Goal: Communication & Community: Answer question/provide support

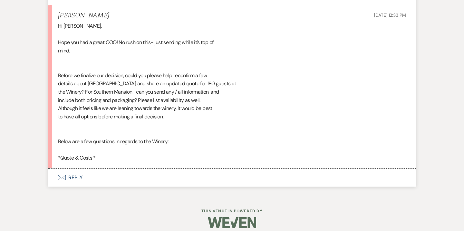
scroll to position [907, 0]
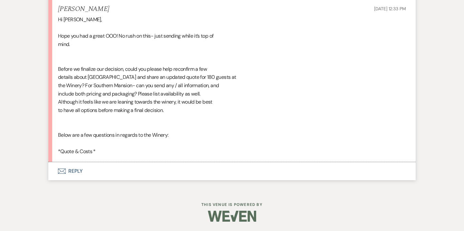
click at [80, 170] on button "Envelope Reply" at bounding box center [231, 171] width 367 height 18
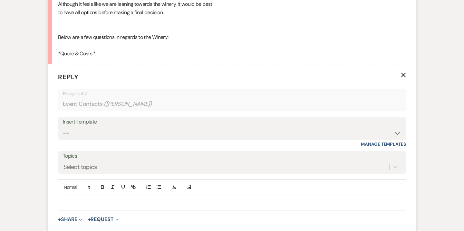
scroll to position [1033, 0]
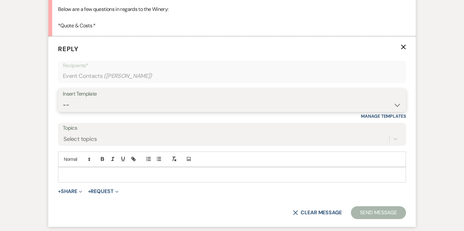
click at [177, 104] on select "-- Weven Planning Portal Introduction (Booked Events) 6-Month Check-in Review R…" at bounding box center [232, 105] width 338 height 13
select select "3629"
click at [63, 99] on select "-- Weven Planning Portal Introduction (Booked Events) 6-Month Check-in Review R…" at bounding box center [232, 105] width 338 height 13
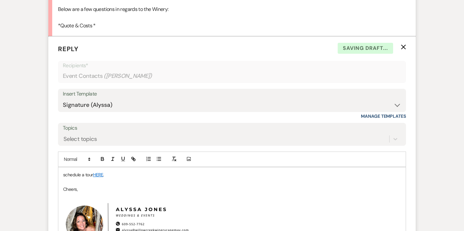
click at [79, 175] on p "schedule a tour HERE ." at bounding box center [232, 174] width 338 height 7
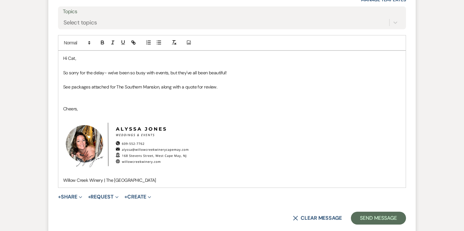
scroll to position [1161, 0]
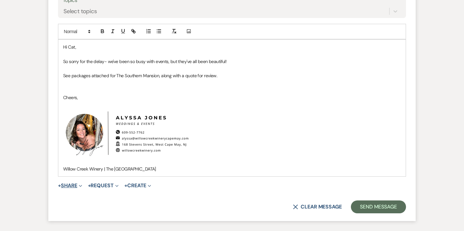
click at [75, 184] on button "+ Share Expand" at bounding box center [70, 185] width 24 height 5
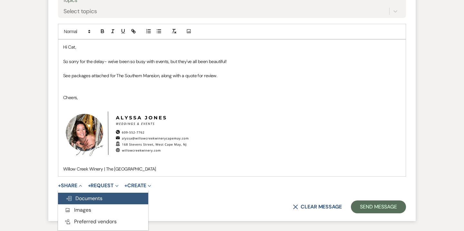
click at [101, 202] on span "Doc Upload Documents" at bounding box center [84, 198] width 37 height 7
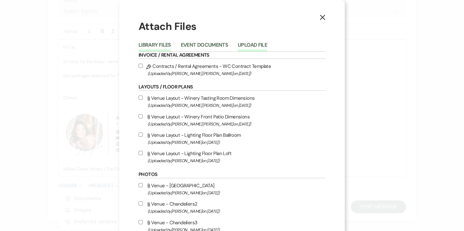
click at [257, 46] on button "Upload File" at bounding box center [252, 47] width 29 height 9
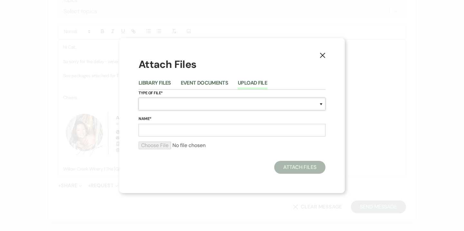
click at [212, 106] on select "Special Event Insurance Vendor Certificate of Insurance Contracts / Rental Agre…" at bounding box center [232, 104] width 187 height 13
select select "66"
click at [139, 98] on select "Special Event Insurance Vendor Certificate of Insurance Contracts / Rental Agre…" at bounding box center [232, 104] width 187 height 13
click at [179, 132] on input "Name*" at bounding box center [232, 130] width 187 height 13
type input "T"
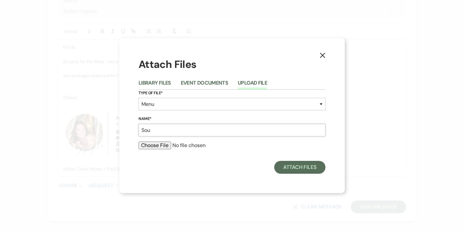
type input "Southern Mansion Wedding Packages"
click at [148, 148] on input "file" at bounding box center [232, 146] width 187 height 8
type input "C:\fakepath\The Southern Mansion - Wedding Pricing Guide.pdf"
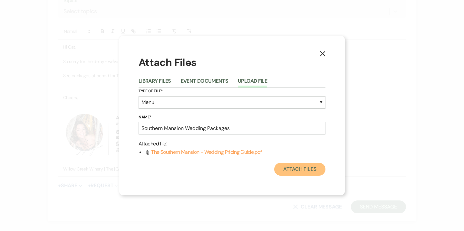
click at [290, 169] on button "Attach Files" at bounding box center [299, 169] width 51 height 13
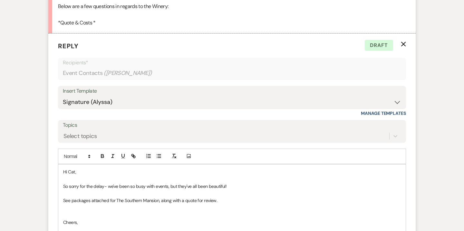
scroll to position [1037, 0]
click at [242, 200] on p "See packages attached for The Southern Mansion, along with a quote for review." at bounding box center [232, 200] width 338 height 7
drag, startPoint x: 243, startPoint y: 200, endPoint x: 251, endPoint y: 201, distance: 7.8
click at [251, 201] on p "See packages attached for The Southern Mansion, along with a quote for review. …" at bounding box center [232, 200] width 338 height 7
click at [267, 201] on p "See packages attached for The Southern Mansion, along with a quote for review. …" at bounding box center [232, 200] width 338 height 7
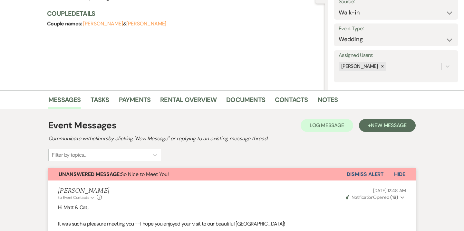
scroll to position [117, 0]
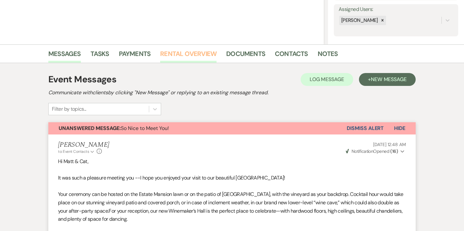
click at [194, 59] on link "Rental Overview" at bounding box center [188, 56] width 56 height 14
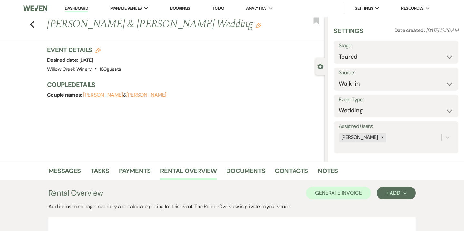
click at [98, 53] on icon "Edit" at bounding box center [97, 50] width 5 height 5
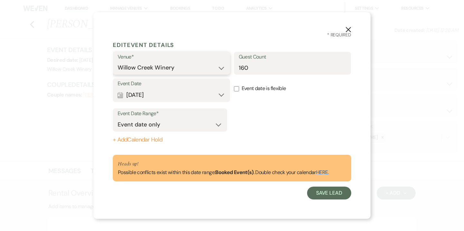
click at [146, 68] on select "Willow Creek Winery The Southern Mansion" at bounding box center [172, 68] width 108 height 13
select select "641"
click at [118, 62] on select "Willow Creek Winery The Southern Mansion" at bounding box center [172, 68] width 108 height 13
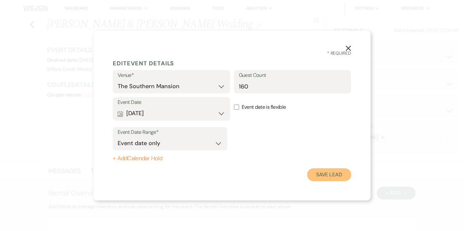
click at [318, 169] on button "Save Lead" at bounding box center [329, 175] width 44 height 13
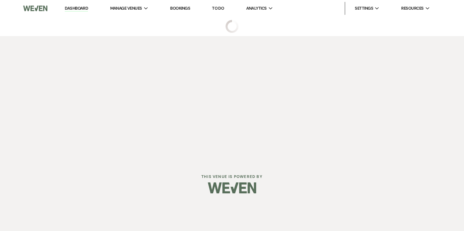
select select "5"
select select "23"
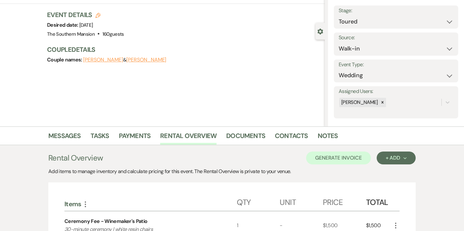
scroll to position [36, 0]
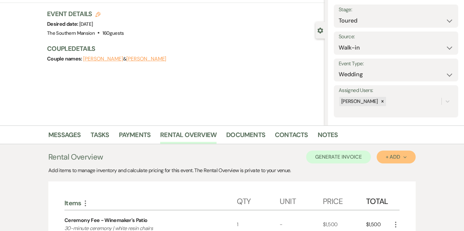
click at [399, 155] on div "+ Add Next" at bounding box center [396, 157] width 21 height 5
click at [398, 183] on button "Category" at bounding box center [394, 182] width 34 height 10
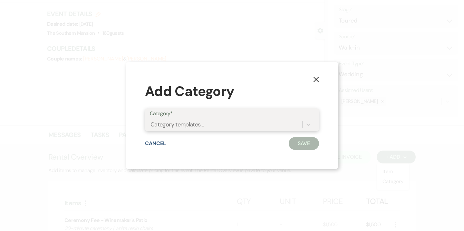
click at [207, 129] on div "Category templates..." at bounding box center [226, 124] width 152 height 11
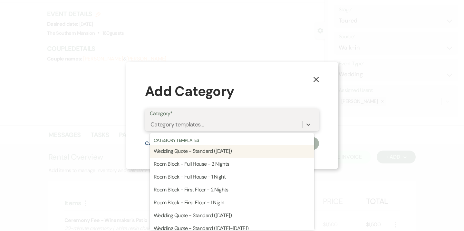
click at [205, 153] on div "Wedding Quote - Standard (Saturday)" at bounding box center [232, 151] width 164 height 13
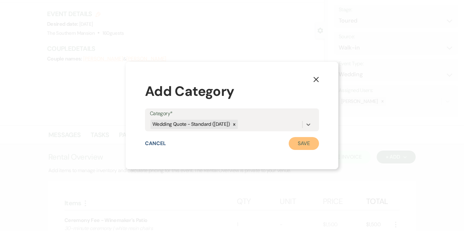
click at [312, 148] on button "Save" at bounding box center [304, 143] width 30 height 13
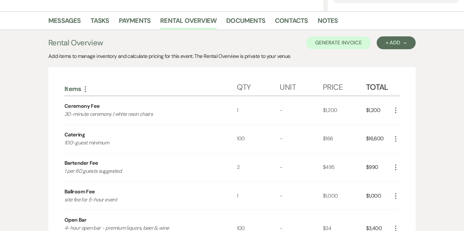
scroll to position [151, 0]
click at [393, 141] on icon "More" at bounding box center [396, 139] width 8 height 8
click at [408, 150] on button "Pencil Edit" at bounding box center [409, 151] width 34 height 10
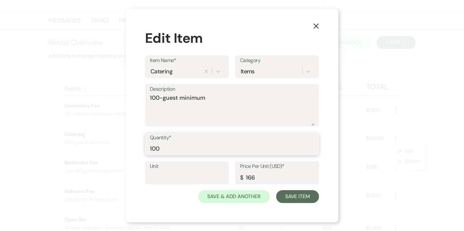
click at [156, 149] on input "100" at bounding box center [232, 148] width 164 height 13
type input "150"
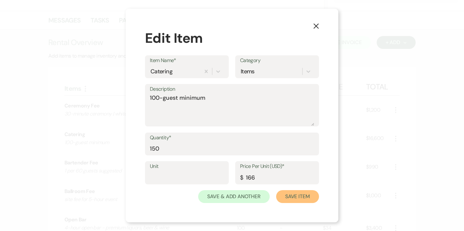
click at [298, 196] on button "Save Item" at bounding box center [297, 196] width 43 height 13
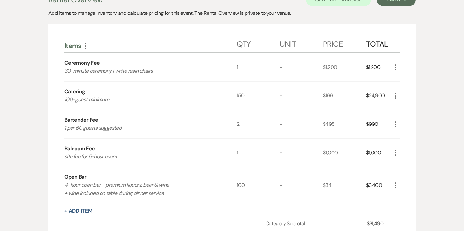
scroll to position [195, 0]
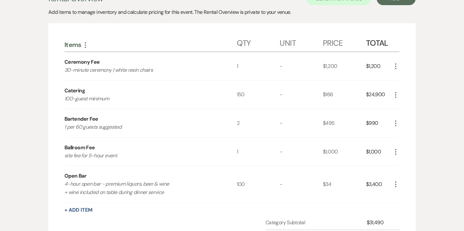
click at [396, 123] on use "button" at bounding box center [395, 124] width 1 height 6
click at [407, 136] on button "Pencil Edit" at bounding box center [409, 136] width 34 height 10
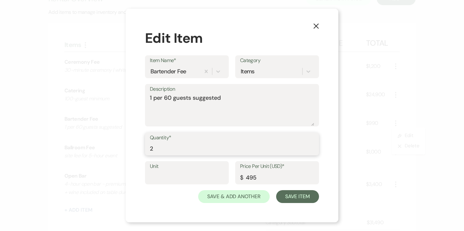
click at [165, 147] on input "2" at bounding box center [232, 148] width 164 height 13
type input "3"
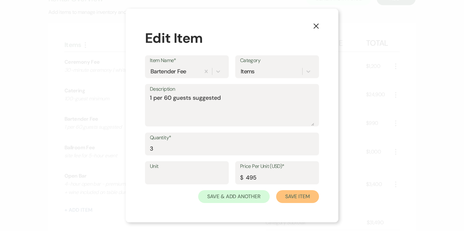
click at [295, 196] on button "Save Item" at bounding box center [297, 196] width 43 height 13
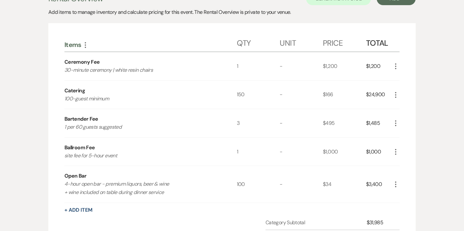
click at [394, 185] on icon "More" at bounding box center [396, 185] width 8 height 8
click at [408, 197] on button "Pencil Edit" at bounding box center [409, 197] width 34 height 10
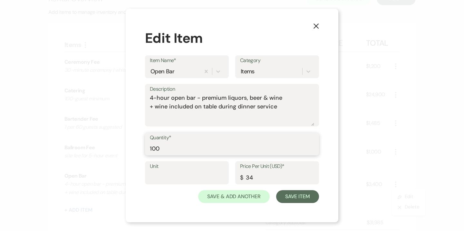
click at [154, 149] on input "100" at bounding box center [232, 148] width 164 height 13
type input "150"
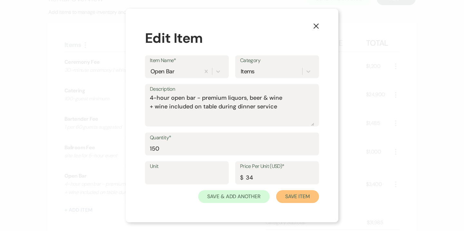
click at [295, 199] on button "Save Item" at bounding box center [297, 196] width 43 height 13
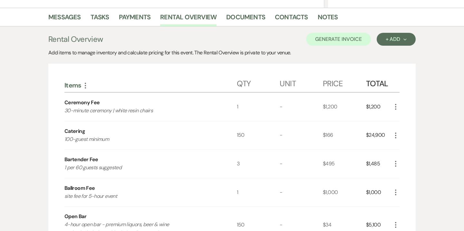
scroll to position [145, 0]
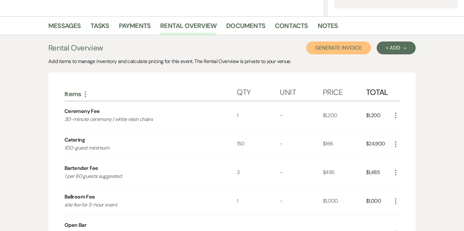
click at [347, 54] on button "Generate Invoice" at bounding box center [338, 48] width 65 height 13
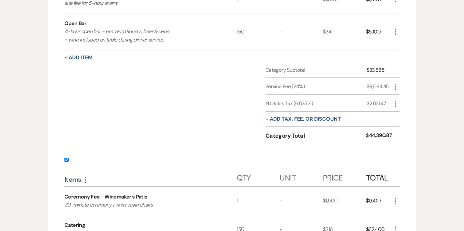
scroll to position [418, 0]
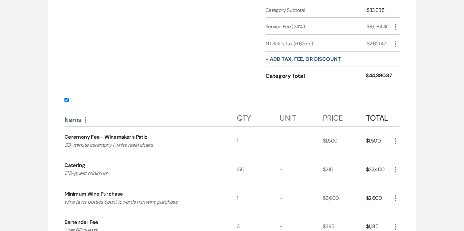
click at [67, 101] on input "checkbox" at bounding box center [66, 100] width 4 height 4
checkbox input "false"
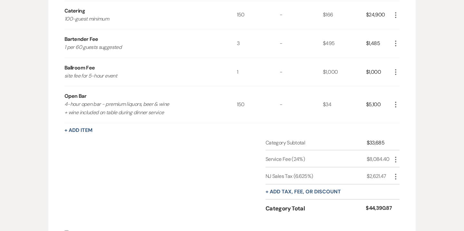
scroll to position [284, 0]
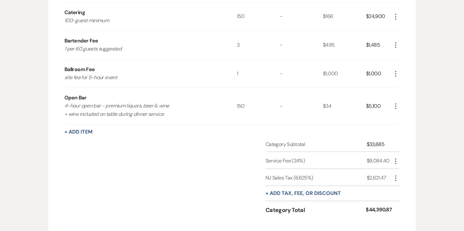
click at [395, 178] on use "button" at bounding box center [395, 179] width 1 height 6
click at [408, 189] on button "Pencil Edit" at bounding box center [409, 191] width 34 height 10
select select "3"
select select "false"
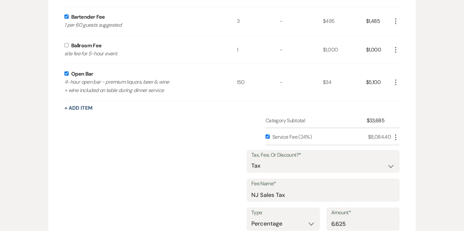
scroll to position [307, 0]
click at [394, 138] on icon "More" at bounding box center [396, 138] width 8 height 8
click at [410, 149] on button "Pencil Edit" at bounding box center [409, 150] width 34 height 10
select select "false"
select select "1"
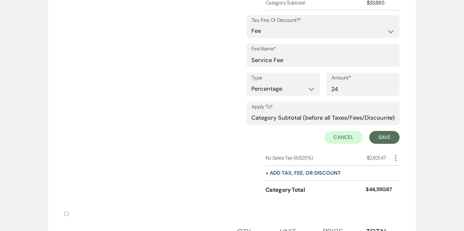
scroll to position [425, 0]
click at [345, 144] on div "Tax, Fee, Or Discount?* Fee Discount Tax Fee Name* Service Fee Type Dollar Amou…" at bounding box center [323, 80] width 153 height 139
click at [350, 140] on button "Cancel" at bounding box center [344, 138] width 39 height 13
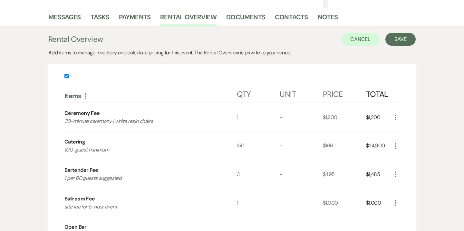
scroll to position [146, 0]
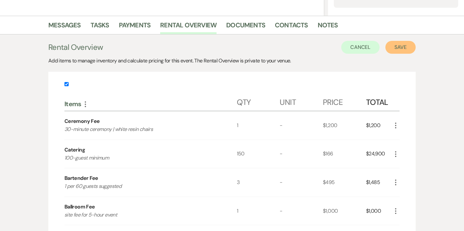
click at [397, 47] on button "Save" at bounding box center [400, 47] width 30 height 13
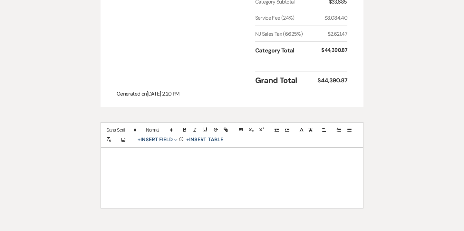
scroll to position [378, 0]
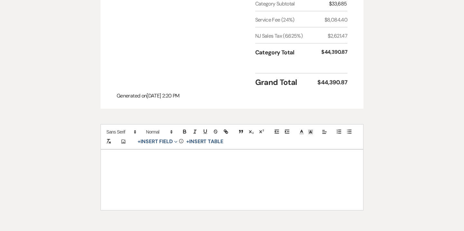
click at [175, 150] on div at bounding box center [232, 180] width 262 height 61
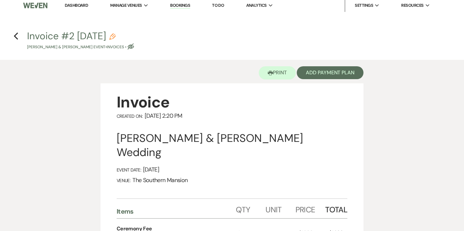
scroll to position [0, 0]
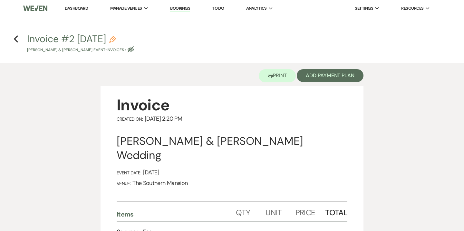
click at [116, 40] on icon "Pencil" at bounding box center [112, 39] width 6 height 6
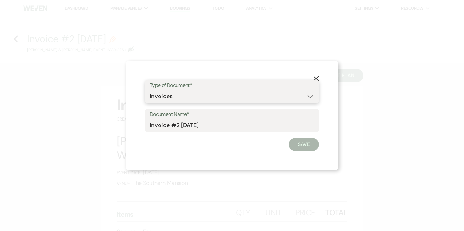
click at [180, 96] on select "Special Event Insurance Vendor Certificate of Insurance Contracts / Rental Agre…" at bounding box center [232, 96] width 164 height 13
select select "8"
click at [150, 90] on select "Special Event Insurance Vendor Certificate of Insurance Contracts / Rental Agre…" at bounding box center [232, 96] width 164 height 13
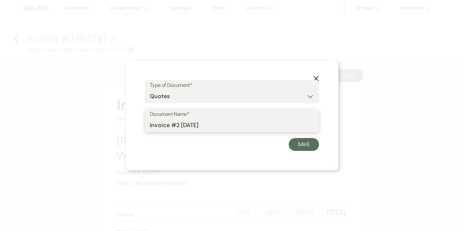
drag, startPoint x: 165, startPoint y: 127, endPoint x: 147, endPoint y: 126, distance: 18.4
click at [147, 126] on div "Document Name* Invoice #2 9-23-2025" at bounding box center [232, 120] width 174 height 23
click at [178, 125] on input "Quote #2 9-23-2025" at bounding box center [232, 125] width 164 height 13
click at [213, 126] on input "Quote #2 (9-23-2025" at bounding box center [232, 125] width 164 height 13
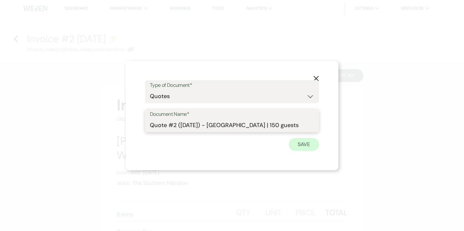
type input "Quote #2 (9-23-2025) - The Southern Mansion | 150 guests"
click at [299, 144] on button "Save" at bounding box center [304, 144] width 30 height 13
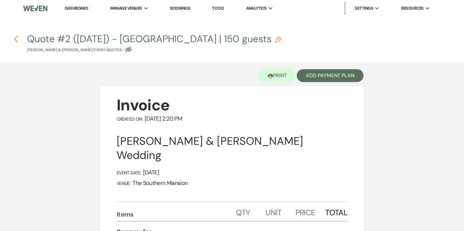
click at [15, 37] on icon "Previous" at bounding box center [16, 39] width 5 height 8
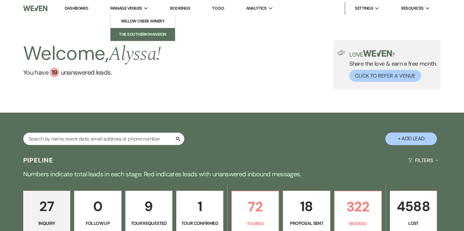
click at [138, 34] on li "The Southern Mansion" at bounding box center [143, 34] width 58 height 6
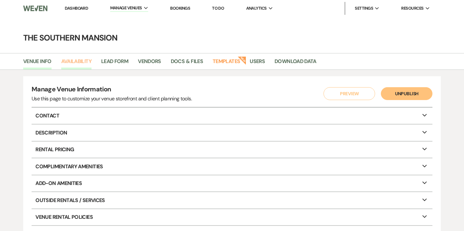
click at [86, 61] on link "Availability" at bounding box center [76, 63] width 30 height 12
select select "2"
select select "2026"
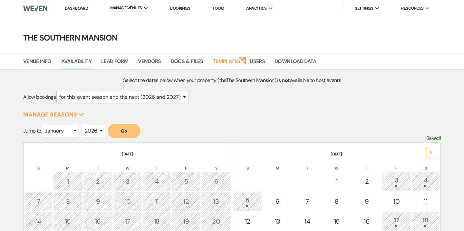
click at [434, 151] on div "Next" at bounding box center [431, 152] width 10 height 10
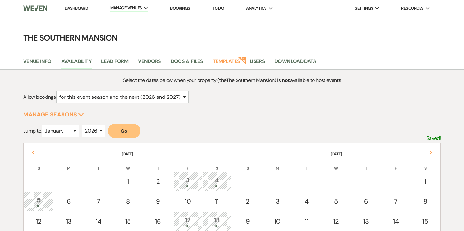
click at [434, 151] on div "Next" at bounding box center [431, 152] width 10 height 10
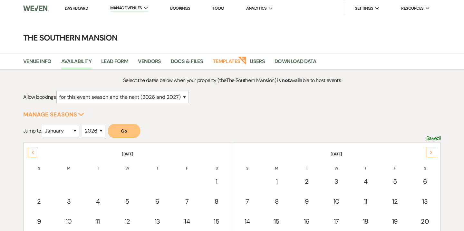
click at [434, 151] on div "Next" at bounding box center [431, 152] width 10 height 10
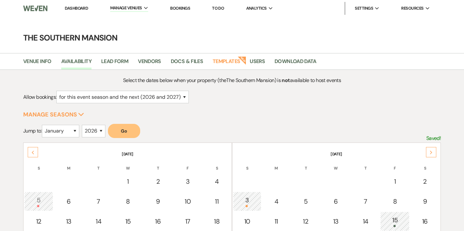
click at [434, 151] on div "Next" at bounding box center [431, 152] width 10 height 10
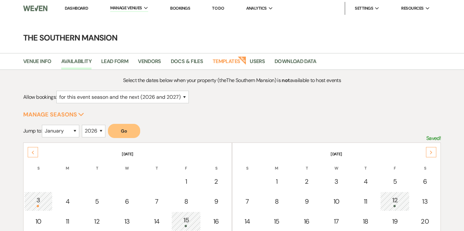
click at [434, 151] on div "Next" at bounding box center [431, 152] width 10 height 10
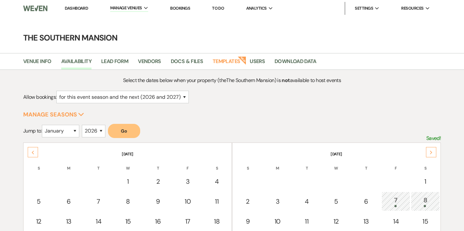
click at [434, 151] on div "Next" at bounding box center [431, 152] width 10 height 10
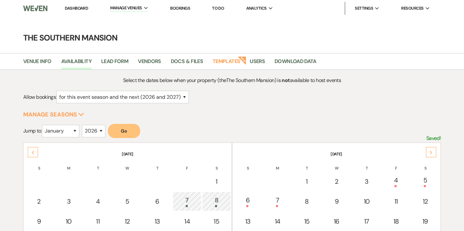
click at [434, 151] on div "Next" at bounding box center [431, 152] width 10 height 10
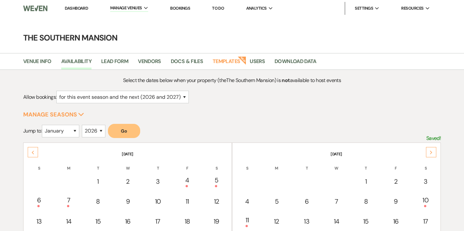
click at [81, 9] on link "Dashboard" at bounding box center [76, 7] width 23 height 5
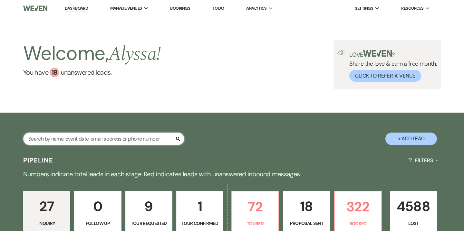
click at [116, 141] on input "text" at bounding box center [103, 139] width 161 height 13
type input "catherine"
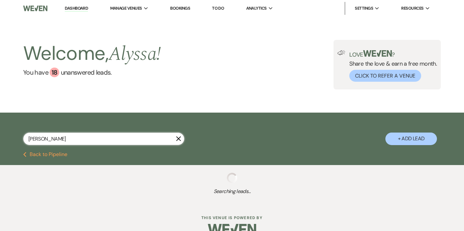
select select "5"
select select "8"
select select "5"
select select "8"
select select "5"
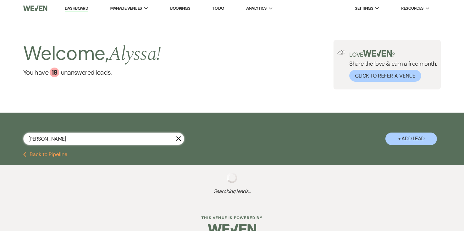
select select "8"
select select "5"
select select "8"
select select "10"
select select "8"
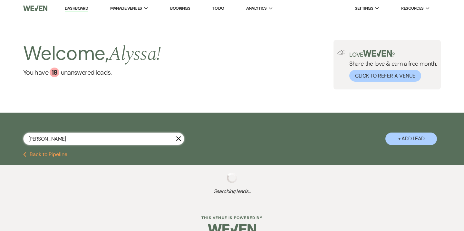
select select "5"
select select "8"
select select "4"
select select "8"
select select "4"
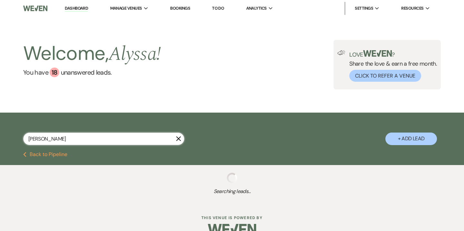
select select "8"
select select "5"
select select "8"
select select "5"
select select "8"
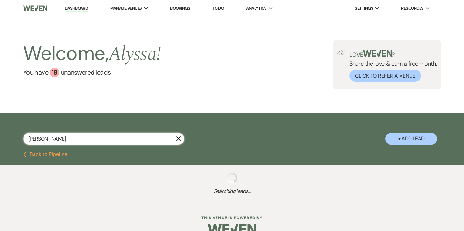
select select "5"
select select "8"
select select "5"
select select "8"
select select "6"
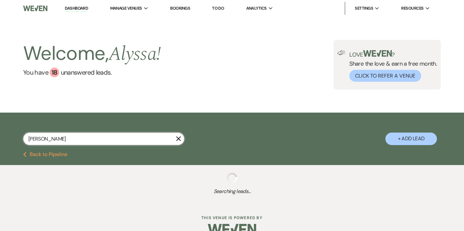
select select "8"
select select "6"
select select "8"
select select "5"
select select "8"
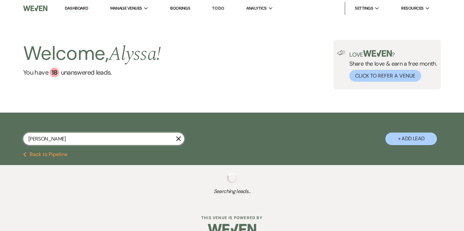
select select "8"
select select "5"
select select "8"
select select "5"
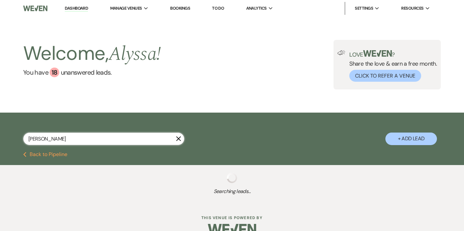
select select "8"
select select "5"
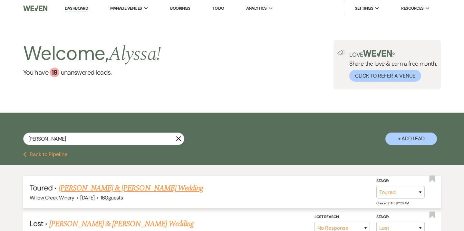
click at [119, 190] on link "Matt Cogen & Catherine Murphy's Wedding" at bounding box center [131, 189] width 144 height 12
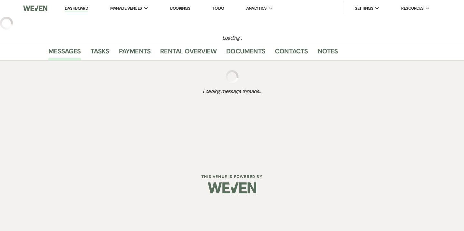
select select "5"
select select "23"
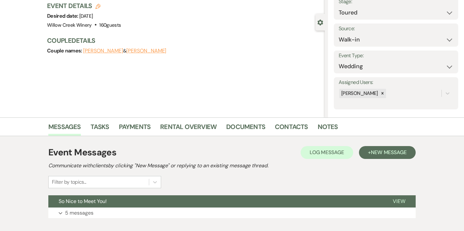
scroll to position [44, 0]
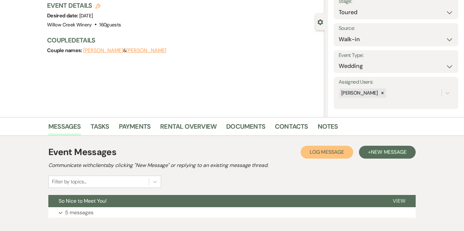
click at [328, 155] on span "Log Message" at bounding box center [327, 152] width 34 height 7
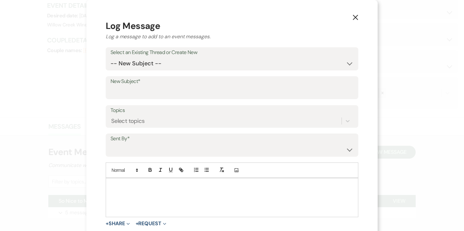
scroll to position [19, 0]
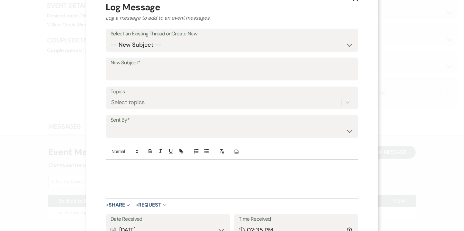
click at [246, 179] on div at bounding box center [232, 179] width 252 height 39
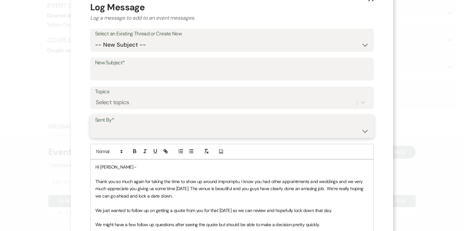
click at [196, 131] on select "Hamilton Wilde (hamilton@willowcreekwinerycapemay.com) Tyler Campoli (tyshaw626…" at bounding box center [232, 131] width 274 height 13
select select "contact-383367"
click at [95, 125] on select "Hamilton Wilde (hamilton@willowcreekwinerycapemay.com) Tyler Campoli (tyshaw626…" at bounding box center [232, 131] width 274 height 13
click at [159, 70] on input "New Subject*" at bounding box center [232, 73] width 274 height 13
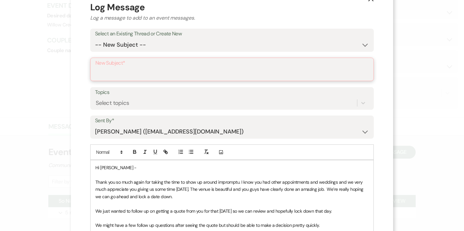
paste input "Willow Creek Winery - Cogen Wedding Follow Up"
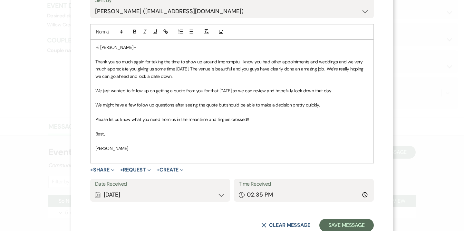
scroll to position [158, 0]
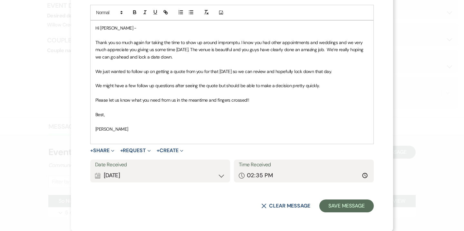
type input "Willow Creek Winery - Cogen Wedding Follow Up"
click at [155, 177] on div "Calendar Sep 23, 2025 Expand" at bounding box center [160, 176] width 130 height 13
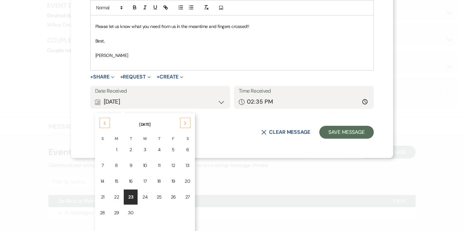
scroll to position [237, 0]
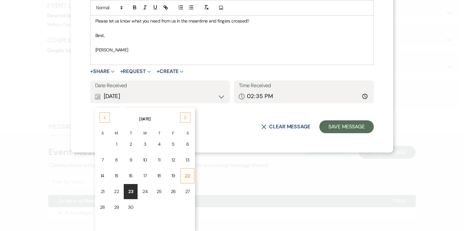
click at [183, 179] on td "20" at bounding box center [187, 176] width 14 height 15
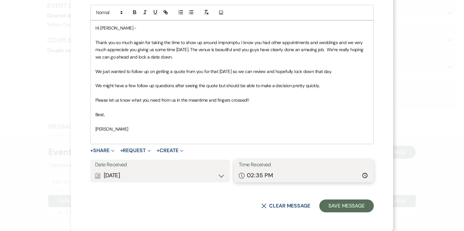
click at [253, 175] on input "14:35" at bounding box center [304, 176] width 130 height 13
type input "21:27"
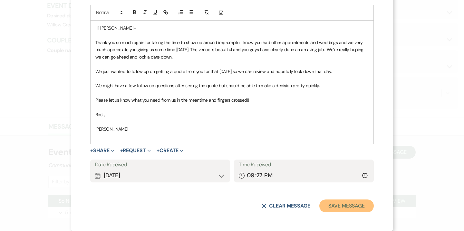
click at [355, 207] on button "Save Message" at bounding box center [346, 206] width 54 height 13
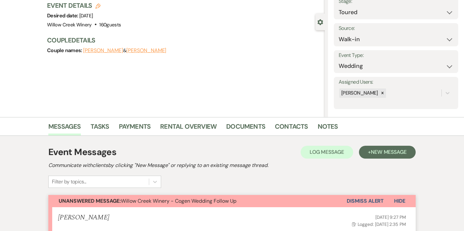
click at [366, 201] on button "Dismiss Alert" at bounding box center [365, 201] width 37 height 12
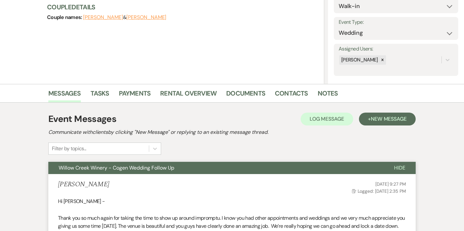
scroll to position [0, 0]
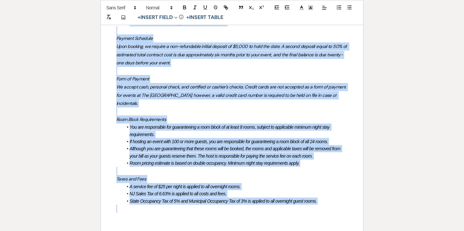
scroll to position [671, 0]
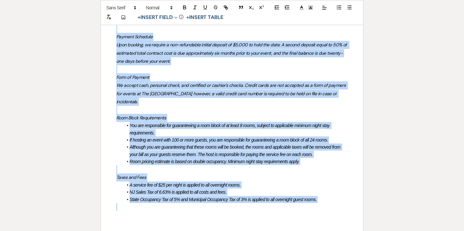
drag, startPoint x: 117, startPoint y: 76, endPoint x: 280, endPoint y: 213, distance: 212.3
click at [280, 213] on div "The Southern Mansion Wedding Experience Includes: Expert Assistance from your V…" at bounding box center [232, 38] width 262 height 408
copy div "The Southern Mansion Wedding Experience Includes: Expert Assistance from your V…"
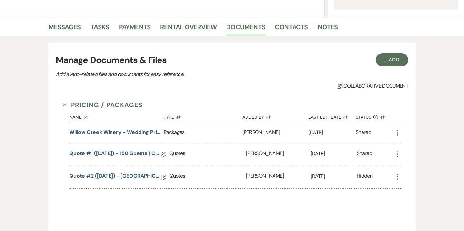
scroll to position [141, 0]
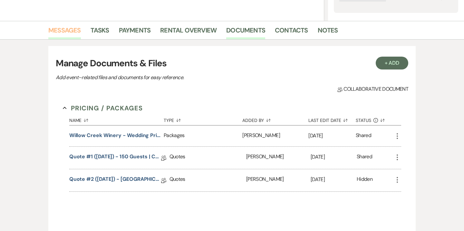
click at [64, 28] on link "Messages" at bounding box center [64, 32] width 33 height 14
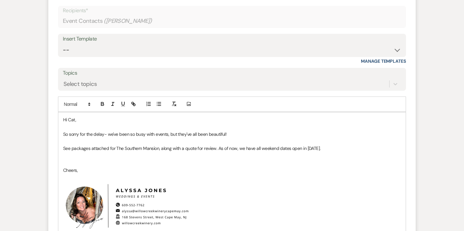
scroll to position [1133, 0]
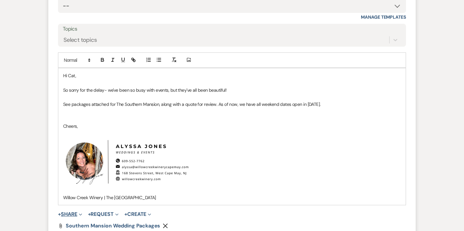
click at [74, 215] on button "+ Share Expand" at bounding box center [70, 214] width 24 height 5
click at [89, 227] on span "Doc Upload Documents" at bounding box center [84, 227] width 37 height 7
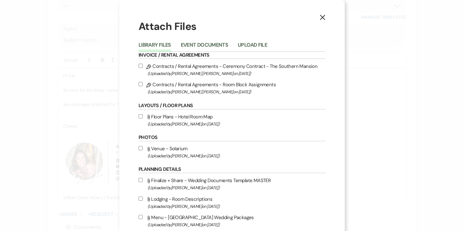
click at [200, 50] on button "Event Documents" at bounding box center [204, 47] width 47 height 9
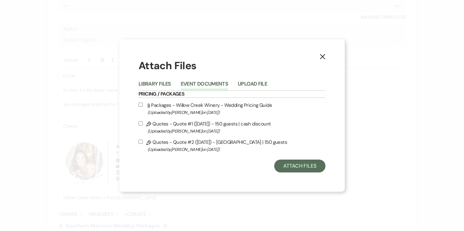
click at [185, 146] on span "(Uploaded by Alyssa Jones on Sep 23rd, 2025 )" at bounding box center [237, 149] width 178 height 7
click at [143, 144] on input "Pencil Quotes - Quote #2 (9-23-2025) - The Southern Mansion | 150 guests (Uploa…" at bounding box center [141, 142] width 4 height 4
checkbox input "true"
click at [298, 164] on button "Attach Files" at bounding box center [299, 166] width 51 height 13
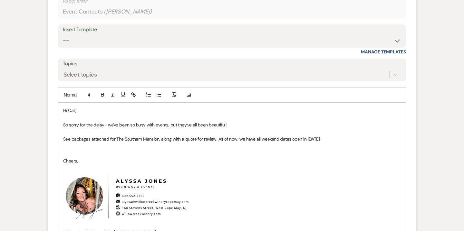
scroll to position [1099, 0]
click at [195, 156] on p at bounding box center [232, 153] width 338 height 7
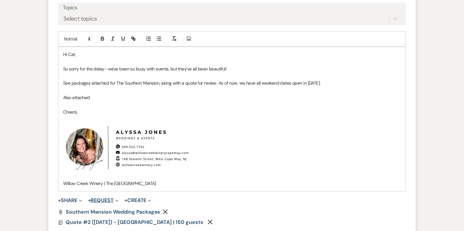
scroll to position [1119, 0]
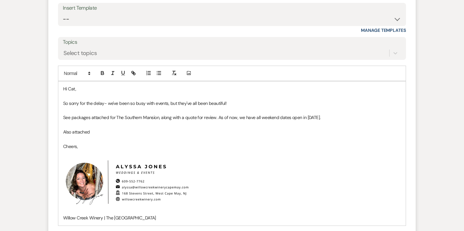
click at [74, 88] on p "Hi Cat," at bounding box center [232, 88] width 338 height 7
click at [109, 132] on p "Also attached" at bounding box center [232, 132] width 338 height 7
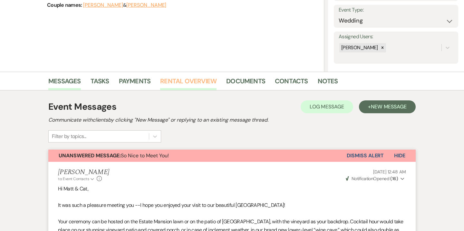
click at [196, 84] on link "Rental Overview" at bounding box center [188, 83] width 56 height 14
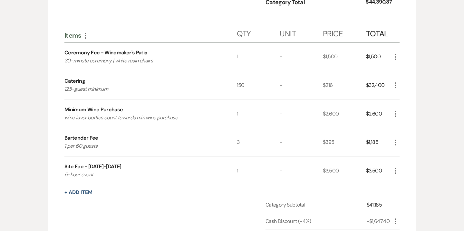
scroll to position [482, 0]
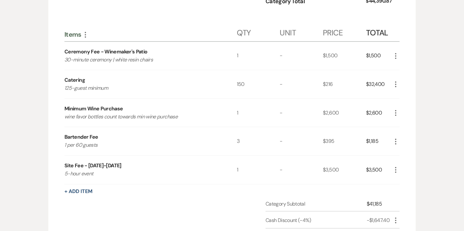
click at [393, 87] on icon "More" at bounding box center [396, 85] width 8 height 8
click at [405, 98] on button "Pencil Edit" at bounding box center [409, 97] width 34 height 10
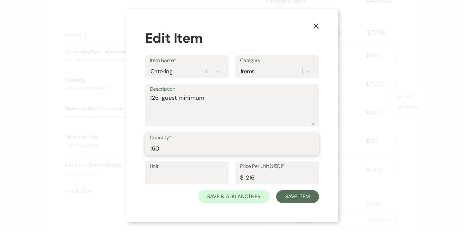
click at [155, 149] on input "150" at bounding box center [232, 148] width 164 height 13
type input "180"
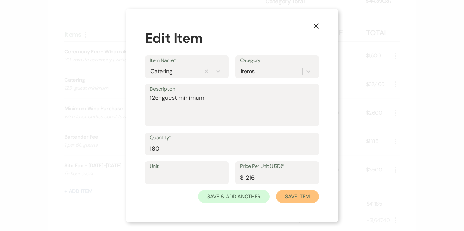
click at [288, 197] on button "Save Item" at bounding box center [297, 196] width 43 height 13
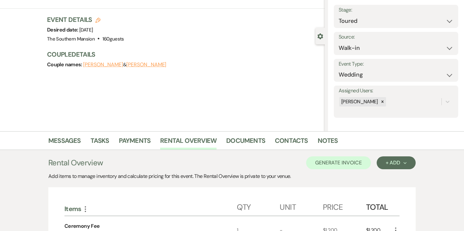
scroll to position [18, 0]
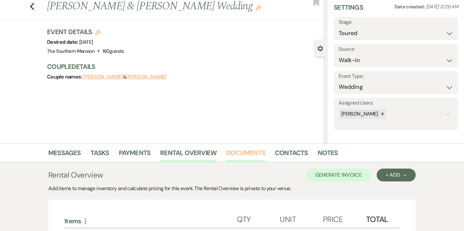
click at [247, 151] on link "Documents" at bounding box center [245, 155] width 39 height 14
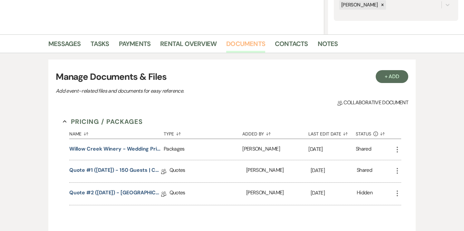
scroll to position [140, 0]
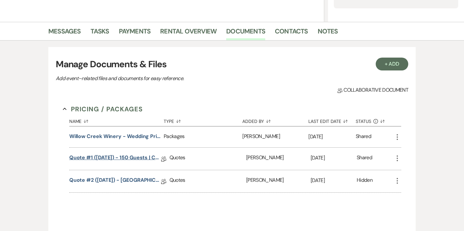
click at [143, 156] on link "Quote #1 (9-21-2025) - 150 guests | cash discount" at bounding box center [115, 159] width 92 height 10
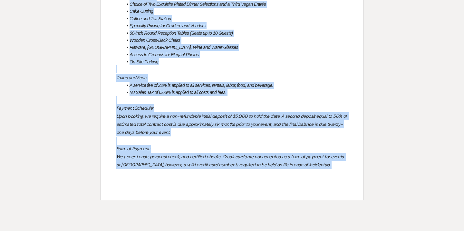
scroll to position [609, 0]
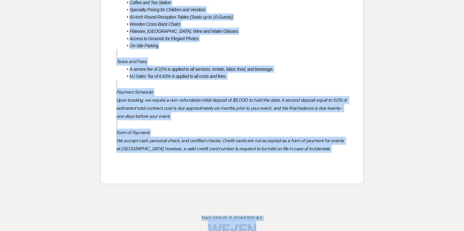
drag, startPoint x: 116, startPoint y: 78, endPoint x: 209, endPoint y: 177, distance: 136.3
copy div "The Willow Creek Wedding Experience Includes: Expert Assistance from your Venue…"
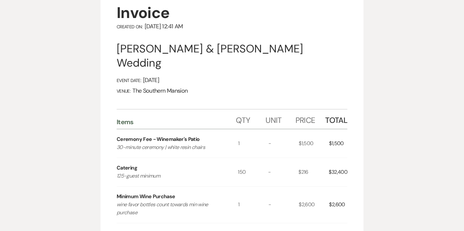
scroll to position [0, 0]
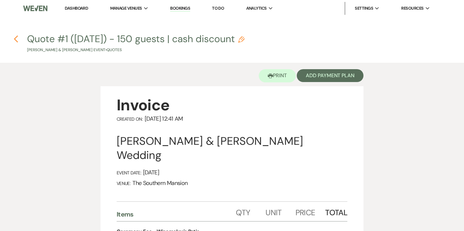
click at [18, 36] on use "button" at bounding box center [16, 38] width 4 height 7
select select "5"
select select "23"
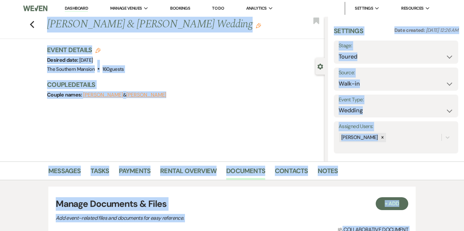
scroll to position [140, 0]
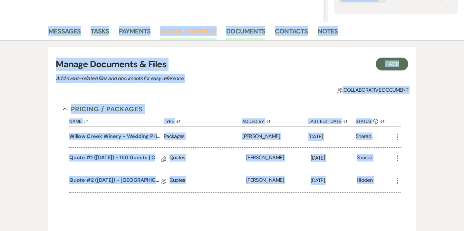
click at [202, 34] on link "Rental Overview" at bounding box center [188, 33] width 56 height 14
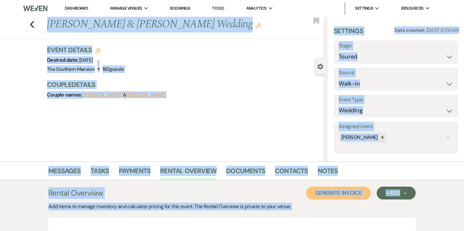
click at [336, 199] on button "Generate Invoice" at bounding box center [338, 193] width 65 height 13
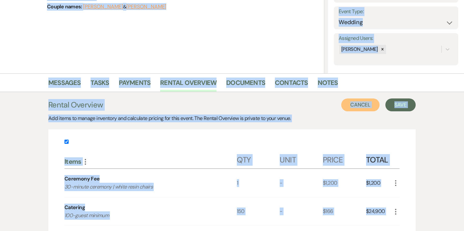
scroll to position [100, 0]
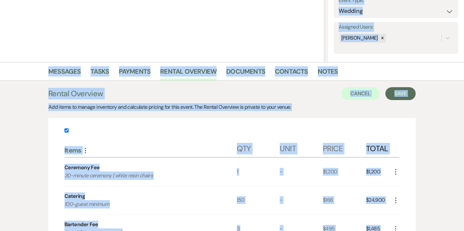
click at [67, 131] on input "checkbox" at bounding box center [66, 131] width 4 height 4
checkbox input "false"
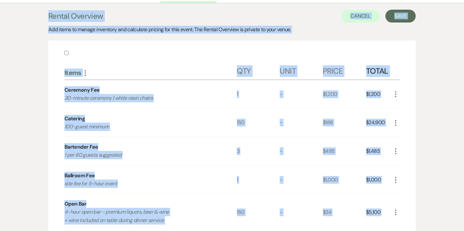
scroll to position [150, 0]
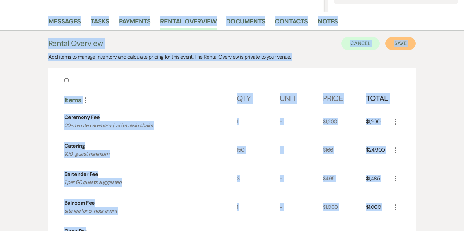
click at [393, 48] on button "Save" at bounding box center [400, 43] width 30 height 13
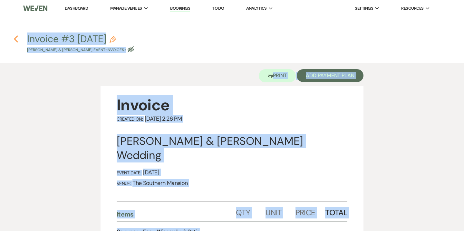
click at [17, 38] on icon "Previous" at bounding box center [16, 39] width 5 height 8
select select "5"
select select "23"
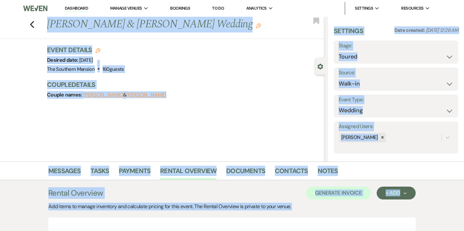
click at [96, 50] on use "button" at bounding box center [97, 50] width 5 height 5
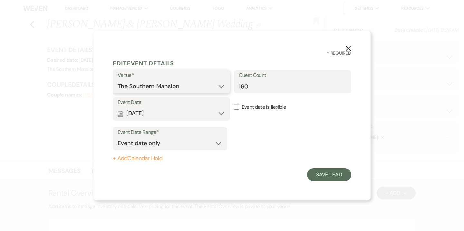
click at [133, 86] on select "Willow Creek Winery The Southern Mansion" at bounding box center [172, 86] width 108 height 13
select select "531"
click at [118, 80] on select "Willow Creek Winery The Southern Mansion" at bounding box center [172, 86] width 108 height 13
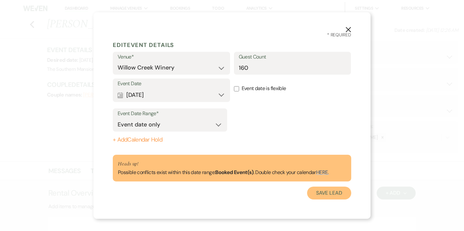
click at [326, 192] on button "Save Lead" at bounding box center [329, 193] width 44 height 13
select select "23"
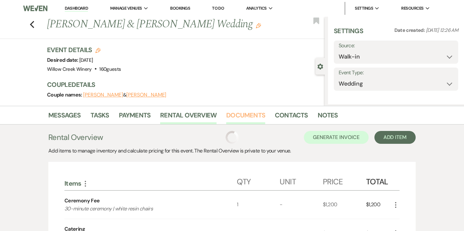
select select "5"
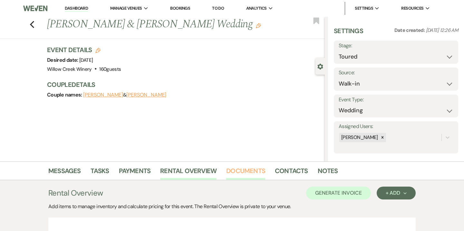
click at [248, 174] on link "Documents" at bounding box center [245, 173] width 39 height 14
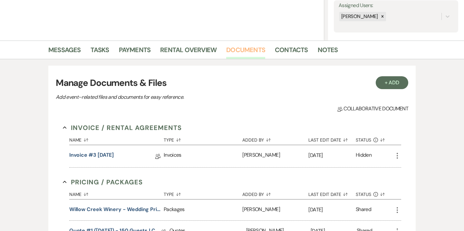
scroll to position [172, 0]
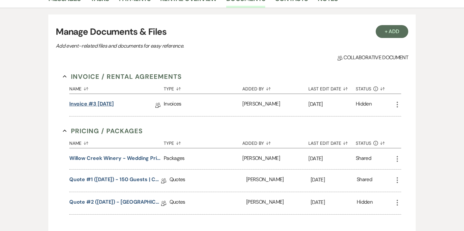
click at [102, 105] on link "Invoice #3 9-23-2025" at bounding box center [91, 105] width 45 height 10
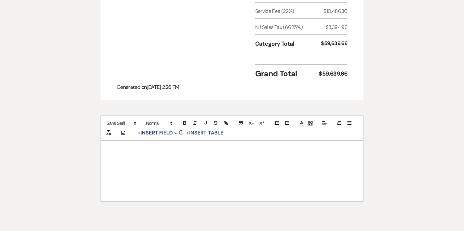
scroll to position [403, 0]
click at [168, 142] on div at bounding box center [232, 170] width 262 height 61
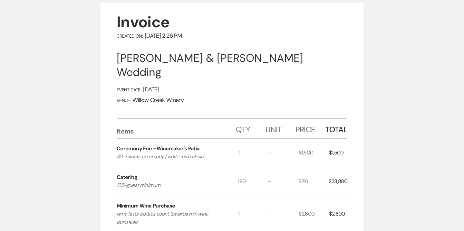
scroll to position [0, 0]
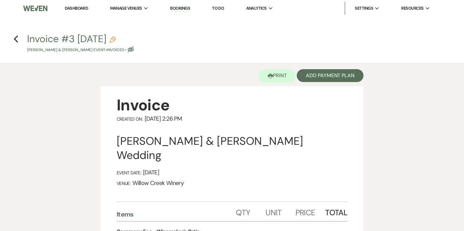
click at [116, 42] on icon "Pencil" at bounding box center [113, 39] width 6 height 6
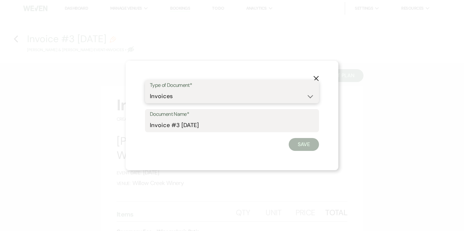
click at [178, 96] on select "Special Event Insurance Vendor Certificate of Insurance Contracts / Rental Agre…" at bounding box center [232, 96] width 164 height 13
select select "8"
click at [150, 90] on select "Special Event Insurance Vendor Certificate of Insurance Contracts / Rental Agre…" at bounding box center [232, 96] width 164 height 13
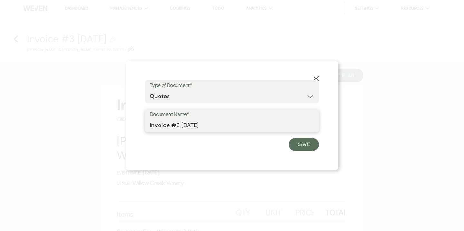
drag, startPoint x: 165, startPoint y: 126, endPoint x: 145, endPoint y: 126, distance: 20.3
click at [145, 126] on div "Document Name* Invoice #3 9-23-2025" at bounding box center [232, 120] width 174 height 23
click at [178, 127] on input "Quote #3 9-23-2025" at bounding box center [232, 125] width 164 height 13
click at [221, 124] on input "Quote #3 (9-23-2025" at bounding box center [232, 125] width 164 height 13
click at [220, 126] on input "Quote #3 (9-23-2025) - 180 guests" at bounding box center [232, 125] width 164 height 13
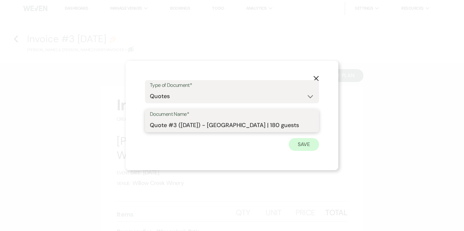
type input "Quote #3 (9-23-2025) - Willow Creek Winery | 180 guests"
click at [314, 142] on button "Save" at bounding box center [304, 144] width 30 height 13
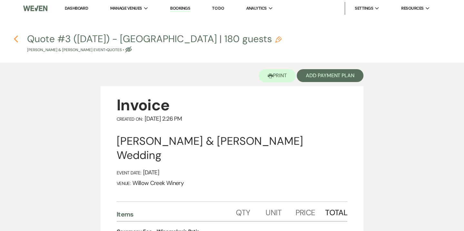
click at [17, 36] on use "button" at bounding box center [16, 38] width 4 height 7
select select "5"
select select "23"
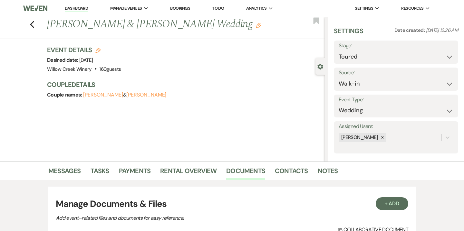
scroll to position [172, 0]
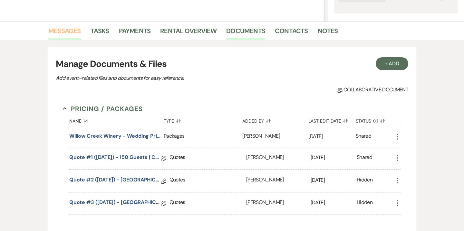
click at [64, 28] on link "Messages" at bounding box center [64, 33] width 33 height 14
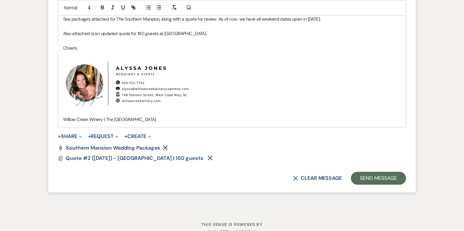
scroll to position [1219, 0]
click at [73, 138] on button "+ Share Expand" at bounding box center [70, 135] width 24 height 5
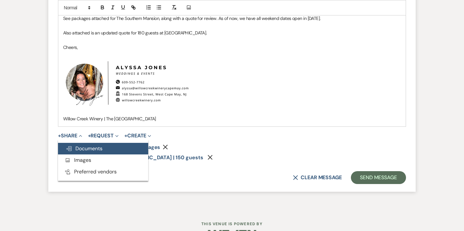
click at [88, 148] on span "Doc Upload Documents" at bounding box center [84, 148] width 37 height 7
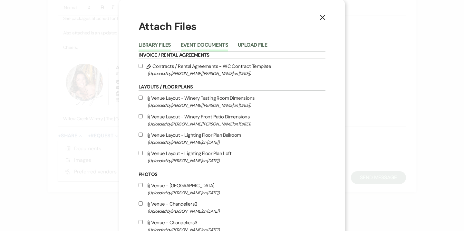
click at [195, 44] on button "Event Documents" at bounding box center [204, 47] width 47 height 9
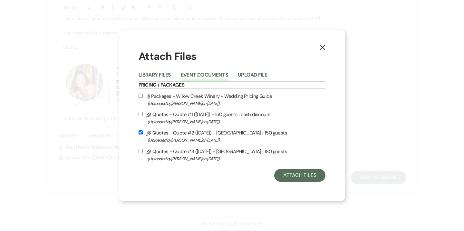
click at [202, 152] on label "Pencil Quotes - Quote #3 (9-23-2025) - Willow Creek Winery | 180 guests (Upload…" at bounding box center [232, 155] width 187 height 15
click at [143, 152] on input "Pencil Quotes - Quote #3 (9-23-2025) - Willow Creek Winery | 180 guests (Upload…" at bounding box center [141, 151] width 4 height 4
checkbox input "true"
click at [295, 178] on button "Attach Files" at bounding box center [299, 175] width 51 height 13
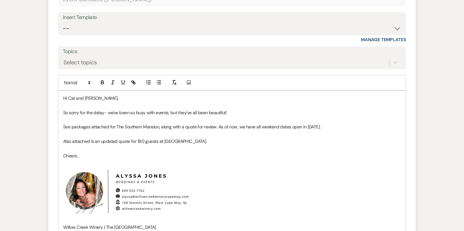
scroll to position [1111, 0]
click at [216, 141] on p "Also attached is an updated quote for 180 guests at Willow Creek Winery." at bounding box center [232, 140] width 338 height 7
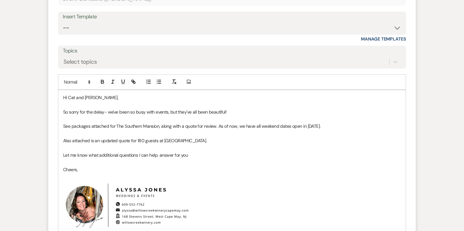
click at [159, 154] on p "Let me know what additional questions I can help. answer for you" at bounding box center [232, 155] width 338 height 7
click at [198, 156] on p "Let me know what additional questions I can help answer for you" at bounding box center [232, 155] width 338 height 7
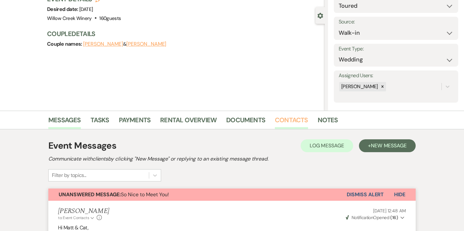
click at [292, 126] on link "Contacts" at bounding box center [291, 122] width 33 height 14
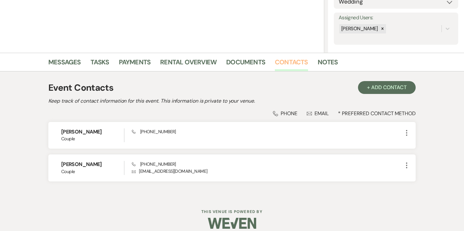
scroll to position [116, 0]
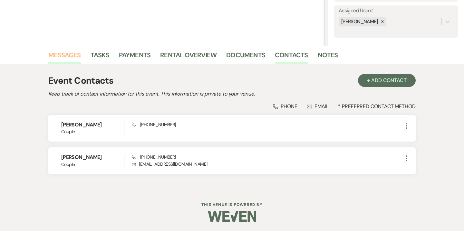
click at [69, 57] on link "Messages" at bounding box center [64, 57] width 33 height 14
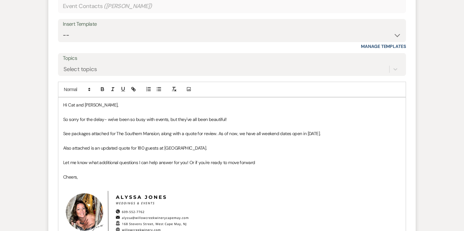
scroll to position [1096, 0]
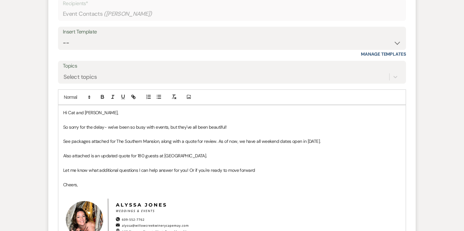
click at [263, 171] on p "Let me know what additional questions I can help answer for you! Or if you're r…" at bounding box center [232, 170] width 338 height 7
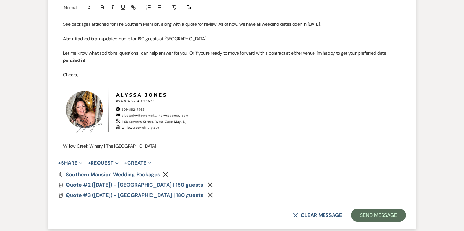
scroll to position [1213, 0]
click at [379, 216] on button "Send Message" at bounding box center [378, 215] width 55 height 13
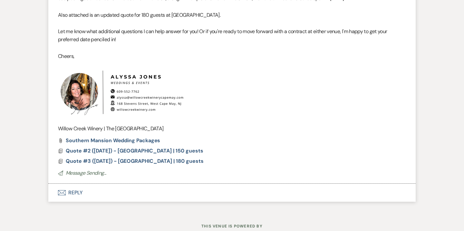
scroll to position [1122, 0]
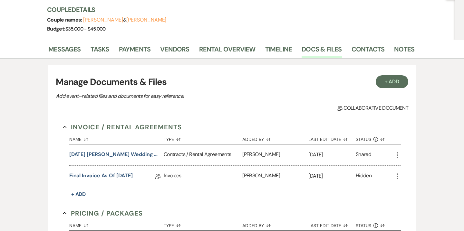
scroll to position [75, 0]
click at [133, 173] on link "Final Invoice as of [DATE]" at bounding box center [100, 177] width 63 height 10
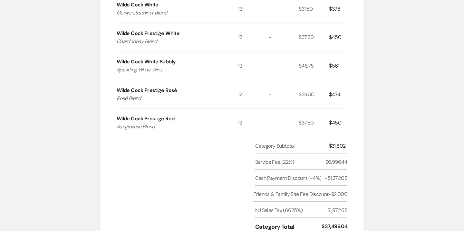
scroll to position [567, 0]
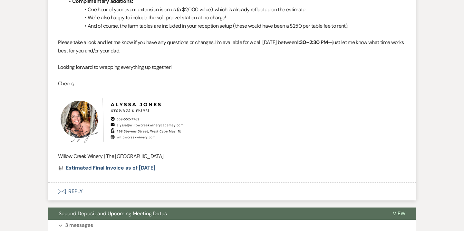
scroll to position [4788, 0]
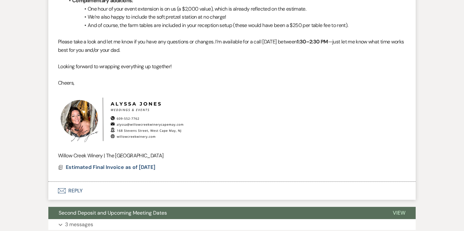
click at [78, 189] on button "Envelope Reply" at bounding box center [231, 191] width 367 height 18
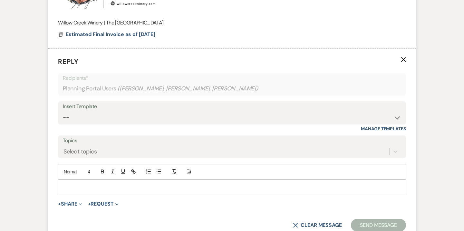
scroll to position [4942, 0]
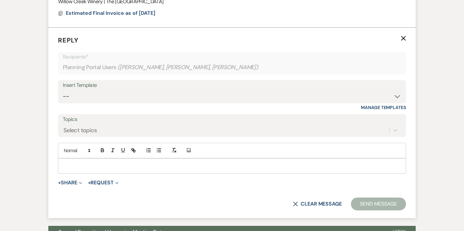
click at [160, 167] on p at bounding box center [232, 166] width 338 height 7
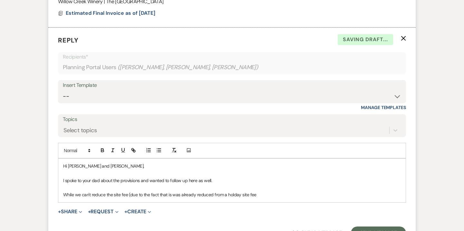
click at [213, 197] on p "While we can't reduce the site fee (due to the fact that is was already reduced…" at bounding box center [232, 194] width 338 height 7
click at [283, 192] on p "While we can't reduce the site fee (due to the fact that is was already reduced…" at bounding box center [232, 194] width 338 height 7
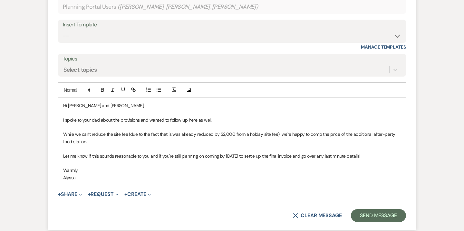
scroll to position [5004, 0]
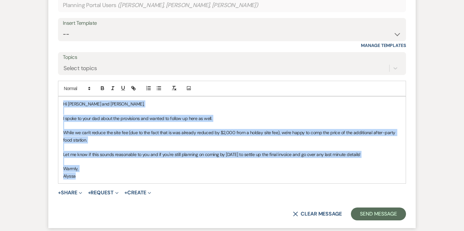
drag, startPoint x: 63, startPoint y: 104, endPoint x: 81, endPoint y: 181, distance: 78.9
click at [81, 181] on div "Hi [PERSON_NAME] and [PERSON_NAME], I spoke to your dad about the provisions an…" at bounding box center [231, 140] width 347 height 87
click at [174, 141] on p "While we can't reduce the site fee (due to the fact that is was already reduced…" at bounding box center [232, 136] width 338 height 15
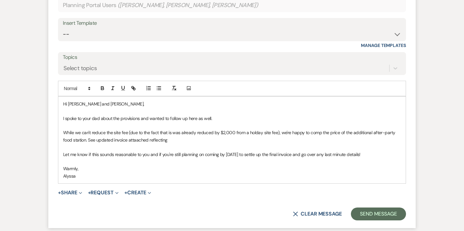
click at [89, 140] on p "While we can't reduce the site fee (due to the fact that is was already reduced…" at bounding box center [232, 136] width 338 height 15
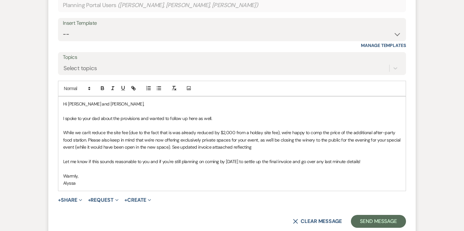
click at [137, 148] on p "While we can't reduce the site fee (due to the fact that is was already reduced…" at bounding box center [232, 140] width 338 height 22
click at [271, 146] on p "While we can't reduce the site fee (due to the fact that is was already reduced…" at bounding box center [232, 140] width 338 height 22
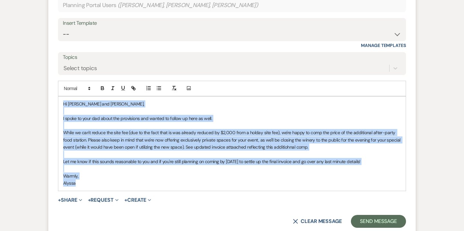
drag, startPoint x: 62, startPoint y: 104, endPoint x: 93, endPoint y: 184, distance: 85.6
click at [93, 184] on div "Hi [PERSON_NAME] and [PERSON_NAME], I spoke to your dad about the provisions an…" at bounding box center [231, 144] width 347 height 94
copy div "Hi [PERSON_NAME] and [PERSON_NAME], I spoke to your dad about the provisions an…"
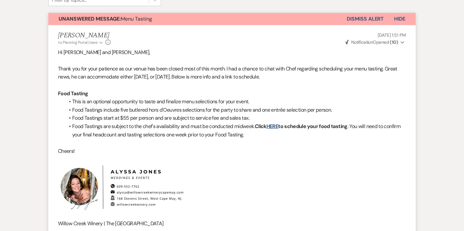
scroll to position [0, 0]
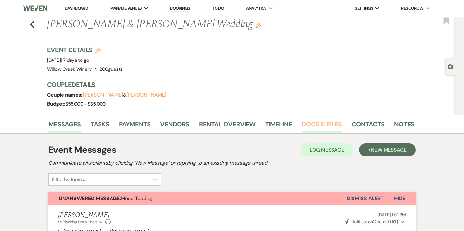
click at [311, 123] on link "Docs & Files" at bounding box center [322, 126] width 40 height 14
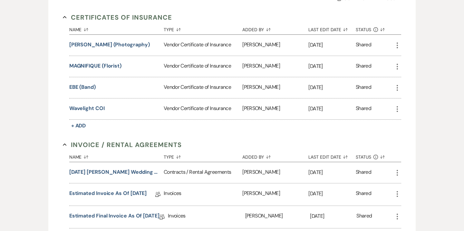
scroll to position [186, 0]
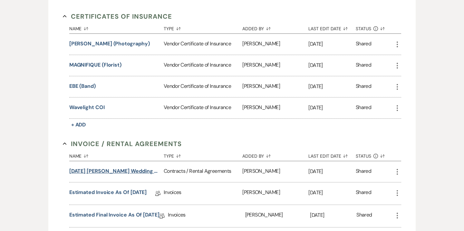
click at [131, 169] on button "[DATE] [PERSON_NAME] Wedding Contract" at bounding box center [115, 172] width 92 height 8
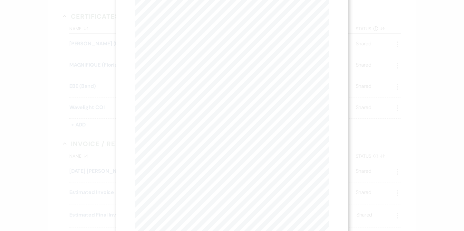
scroll to position [8, 0]
click at [201, 17] on button "Next Next" at bounding box center [198, 15] width 17 height 5
click at [325, 17] on icon "X" at bounding box center [326, 18] width 6 height 6
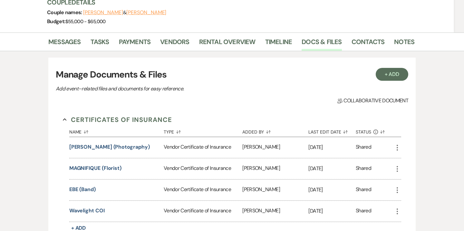
scroll to position [80, 0]
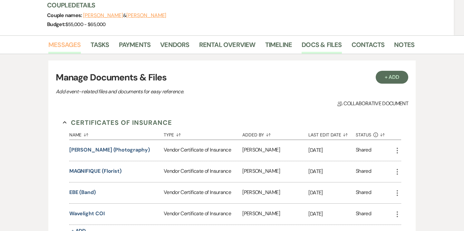
click at [72, 46] on link "Messages" at bounding box center [64, 47] width 33 height 14
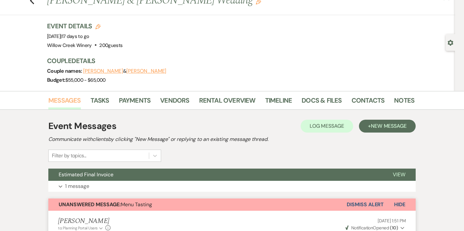
scroll to position [129, 0]
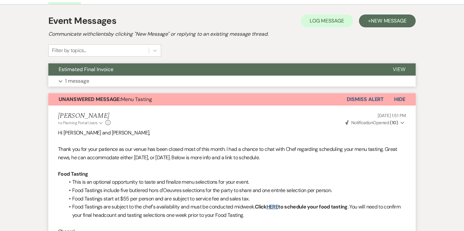
click at [218, 82] on button "Expand 1 message" at bounding box center [231, 81] width 367 height 11
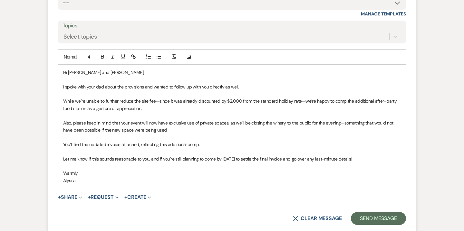
scroll to position [592, 0]
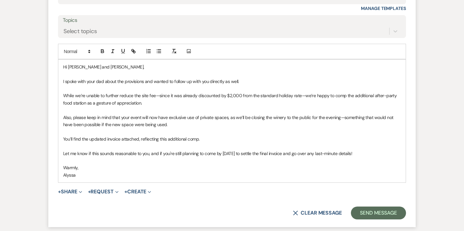
click at [298, 96] on p "While we’re unable to further reduce the site fee—since it was already discount…" at bounding box center [232, 99] width 338 height 15
click at [333, 96] on p "While we’re unable to further reduce the site fee—since it was already discount…" at bounding box center [232, 99] width 338 height 15
click at [332, 96] on p "While we’re unable to further reduce the site fee—since it was already discount…" at bounding box center [232, 99] width 338 height 15
drag, startPoint x: 175, startPoint y: 104, endPoint x: 221, endPoint y: 102, distance: 45.8
click at [221, 102] on p "While we’re unable to further reduce the site fee—since it was already discount…" at bounding box center [232, 99] width 338 height 15
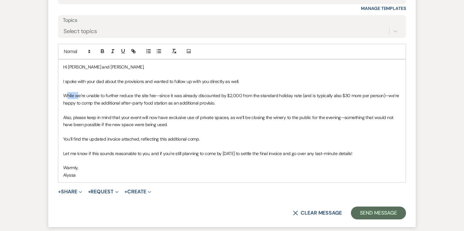
drag, startPoint x: 78, startPoint y: 98, endPoint x: 68, endPoint y: 97, distance: 10.0
click at [68, 97] on p "While we’re unable to further reduce the site fee—since it was already discount…" at bounding box center [232, 99] width 338 height 15
click at [243, 109] on p at bounding box center [232, 110] width 338 height 7
click at [214, 103] on p "While we’re unable to further reduce the site fee—since it was already discount…" at bounding box center [232, 99] width 338 height 15
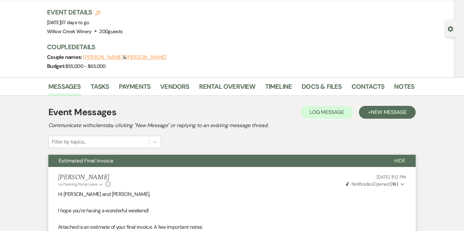
scroll to position [0, 0]
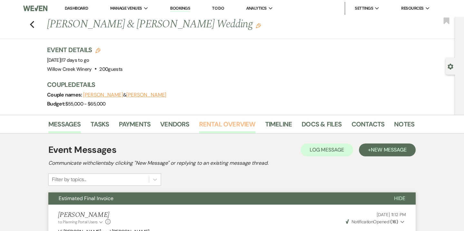
click at [242, 128] on link "Rental Overview" at bounding box center [227, 126] width 56 height 14
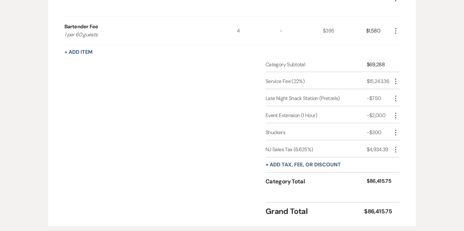
scroll to position [726, 0]
click at [396, 150] on icon "More" at bounding box center [396, 150] width 8 height 8
click at [407, 172] on button "[PERSON_NAME]" at bounding box center [409, 173] width 35 height 10
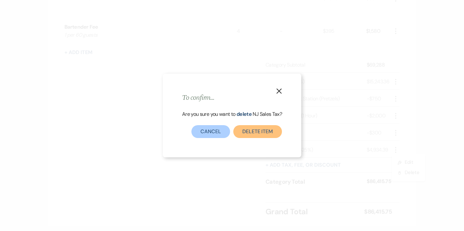
click at [276, 135] on button "Delete item" at bounding box center [257, 131] width 49 height 13
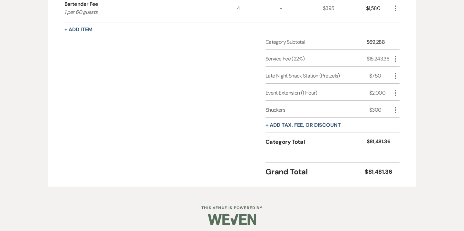
scroll to position [752, 0]
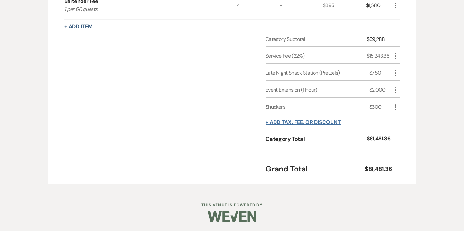
click at [305, 121] on button "+ Add tax, fee, or discount" at bounding box center [303, 122] width 75 height 5
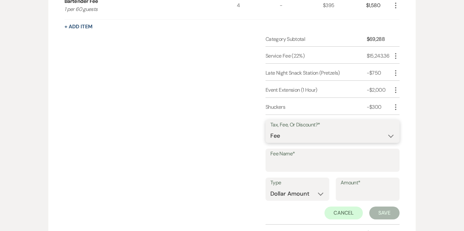
click at [309, 132] on select "Fee Discount Tax" at bounding box center [332, 136] width 124 height 13
select select "2"
click at [270, 130] on select "Fee Discount Tax" at bounding box center [332, 136] width 124 height 13
click at [299, 167] on input "Fee Name*" at bounding box center [332, 165] width 124 height 13
drag, startPoint x: 363, startPoint y: 166, endPoint x: 342, endPoint y: 165, distance: 21.0
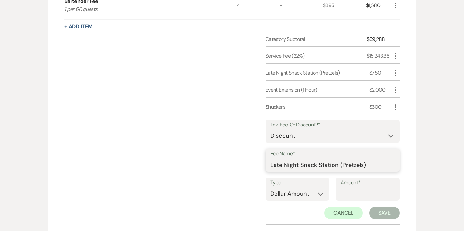
click at [342, 165] on input "Late Night Snack Station (Pretzels)" at bounding box center [332, 165] width 124 height 13
type input "Late Night Snack Station (Mac & Cheese)"
click at [354, 192] on input "Amount*" at bounding box center [368, 194] width 54 height 13
type input "1125"
click at [373, 210] on button "Save" at bounding box center [384, 213] width 30 height 13
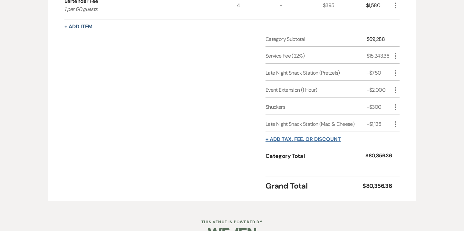
click at [318, 140] on button "+ Add tax, fee, or discount" at bounding box center [303, 139] width 75 height 5
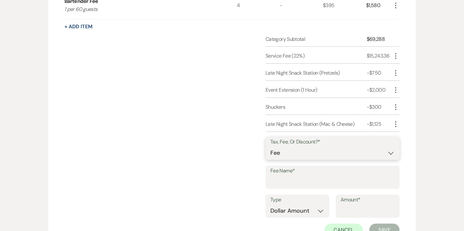
click at [306, 147] on select "Fee Discount Tax" at bounding box center [332, 153] width 124 height 13
click at [302, 155] on select "Fee Discount Tax" at bounding box center [332, 153] width 124 height 13
select select "3"
click at [270, 147] on select "Fee Discount Tax" at bounding box center [332, 153] width 124 height 13
click at [296, 181] on input "Fee Name*" at bounding box center [332, 182] width 124 height 13
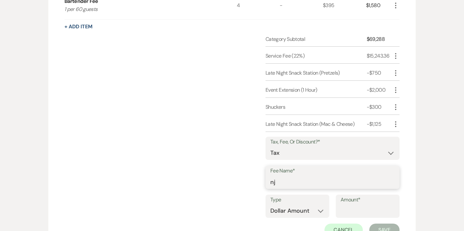
type input "NJ Sales Tax"
click at [306, 206] on select "Dollar Amount Percentage" at bounding box center [297, 211] width 54 height 13
select select "false"
click at [270, 205] on select "Dollar Amount Percentage" at bounding box center [297, 211] width 54 height 13
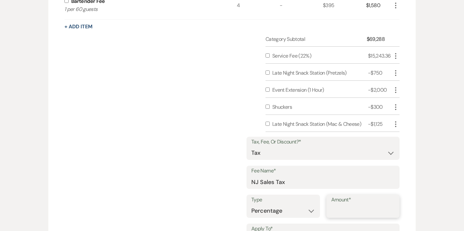
click at [353, 214] on input "Amount*" at bounding box center [363, 211] width 64 height 13
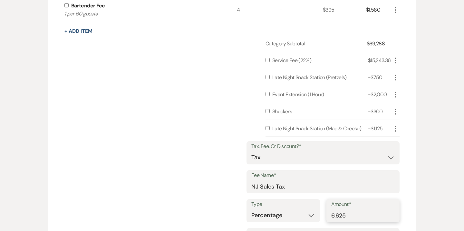
scroll to position [746, 0]
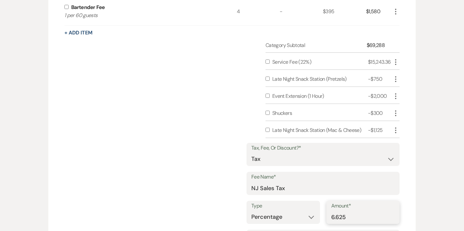
type input "6.625"
click at [269, 131] on input "checkbox" at bounding box center [268, 130] width 4 height 4
checkbox input "true"
click at [266, 113] on input "checkbox" at bounding box center [268, 113] width 4 height 4
checkbox input "true"
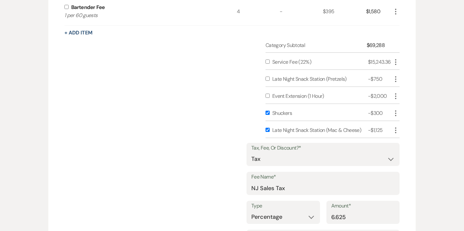
click at [269, 95] on input "checkbox" at bounding box center [268, 96] width 4 height 4
checkbox input "true"
click at [267, 80] on input "checkbox" at bounding box center [268, 79] width 4 height 4
checkbox input "true"
click at [267, 95] on input "checkbox" at bounding box center [268, 96] width 4 height 4
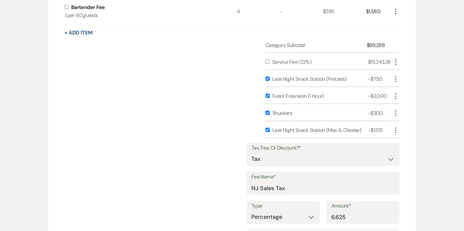
checkbox input "false"
click at [267, 61] on input "checkbox" at bounding box center [268, 62] width 4 height 4
checkbox input "true"
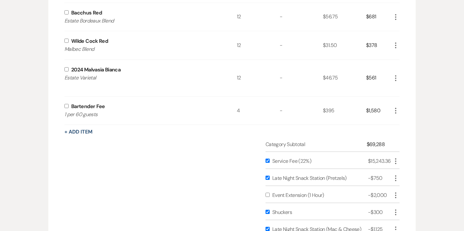
scroll to position [645, 0]
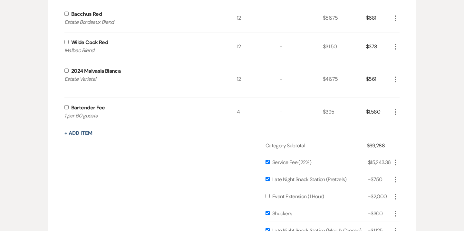
click at [67, 110] on div "Bartender Fee 1 per 60 guests" at bounding box center [150, 112] width 172 height 28
click at [66, 72] on input "checkbox" at bounding box center [66, 71] width 4 height 4
checkbox input "true"
click at [67, 108] on input "checkbox" at bounding box center [66, 107] width 4 height 4
checkbox input "true"
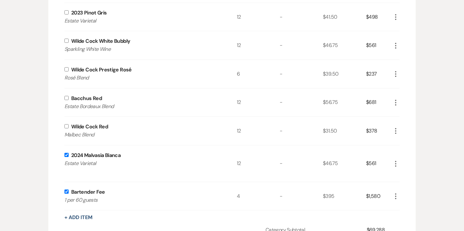
scroll to position [554, 0]
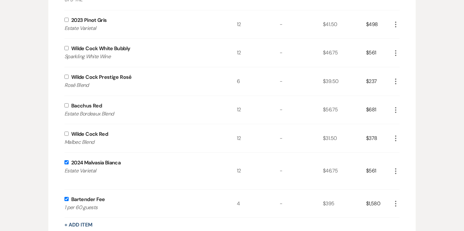
click at [66, 134] on input "checkbox" at bounding box center [66, 134] width 4 height 4
checkbox input "true"
click at [67, 105] on input "checkbox" at bounding box center [66, 105] width 4 height 4
checkbox input "true"
click at [66, 76] on input "checkbox" at bounding box center [66, 77] width 4 height 4
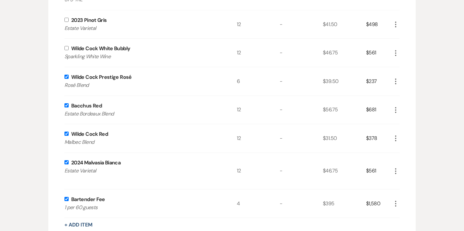
checkbox input "true"
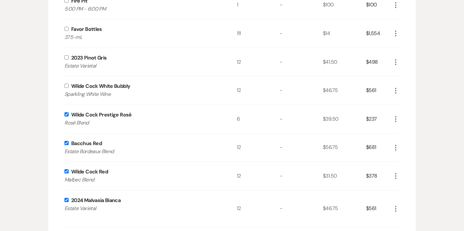
scroll to position [516, 0]
click at [65, 87] on input "checkbox" at bounding box center [66, 86] width 4 height 4
checkbox input "true"
click at [66, 57] on input "checkbox" at bounding box center [66, 58] width 4 height 4
checkbox input "true"
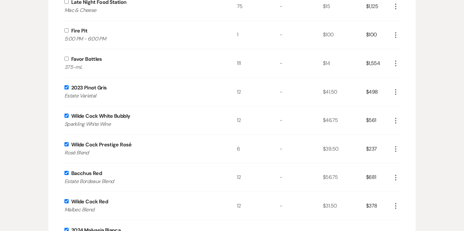
scroll to position [483, 0]
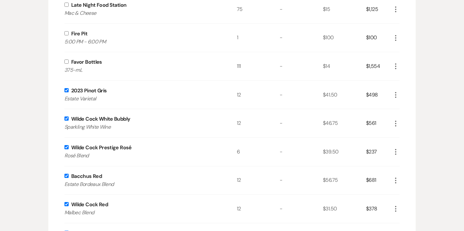
click at [67, 62] on input "checkbox" at bounding box center [66, 62] width 4 height 4
checkbox input "true"
click at [66, 33] on input "checkbox" at bounding box center [66, 33] width 4 height 4
checkbox input "true"
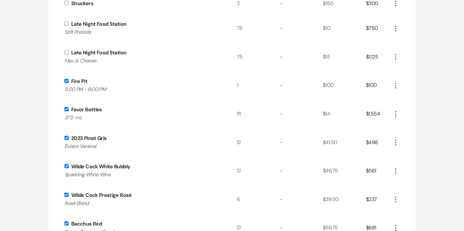
scroll to position [427, 0]
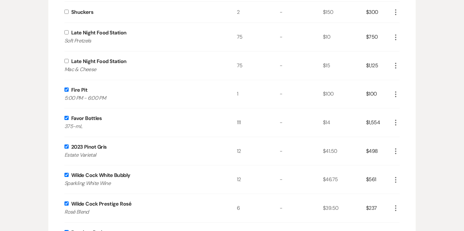
click at [67, 61] on input "checkbox" at bounding box center [66, 61] width 4 height 4
checkbox input "true"
click at [66, 34] on input "checkbox" at bounding box center [66, 32] width 4 height 4
checkbox input "true"
click at [67, 12] on input "checkbox" at bounding box center [66, 12] width 4 height 4
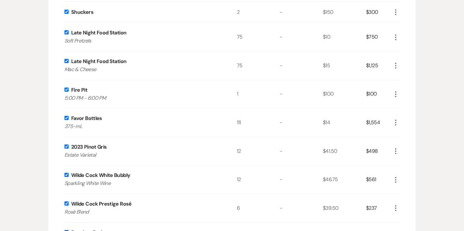
checkbox input "true"
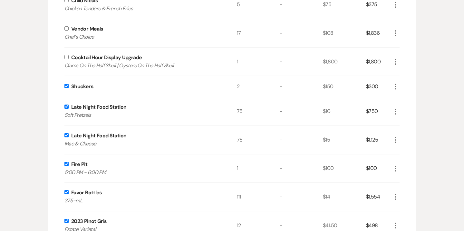
scroll to position [333, 0]
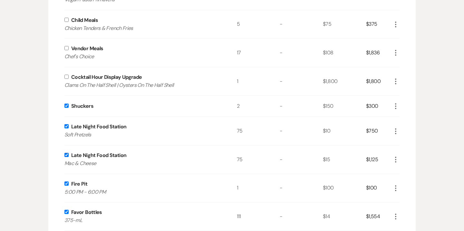
click at [66, 77] on input "checkbox" at bounding box center [66, 77] width 4 height 4
checkbox input "true"
click at [67, 48] on input "checkbox" at bounding box center [66, 48] width 4 height 4
checkbox input "true"
click at [66, 22] on div "Child Meals Chicken Tenders & French Fries" at bounding box center [150, 24] width 172 height 28
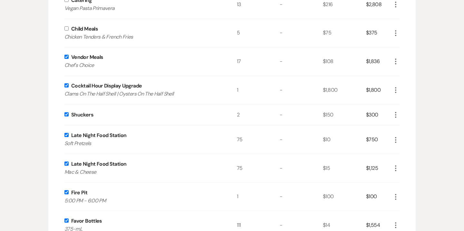
scroll to position [325, 0]
click at [67, 29] on input "checkbox" at bounding box center [66, 28] width 4 height 4
checkbox input "true"
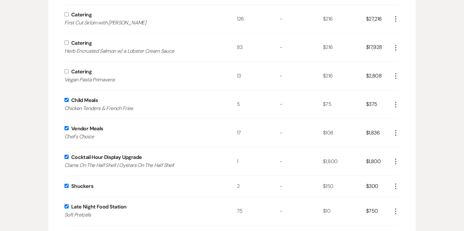
scroll to position [239, 0]
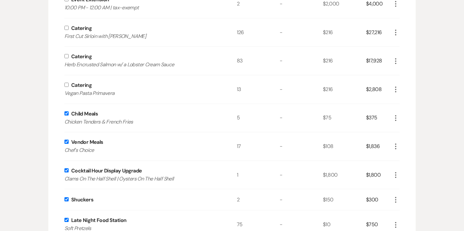
click at [67, 86] on input "checkbox" at bounding box center [66, 85] width 4 height 4
checkbox input "true"
click at [66, 57] on input "checkbox" at bounding box center [66, 56] width 4 height 4
checkbox input "true"
click at [65, 28] on input "checkbox" at bounding box center [66, 28] width 4 height 4
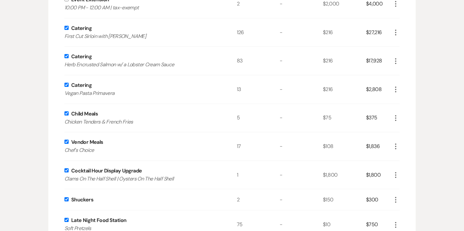
checkbox input "true"
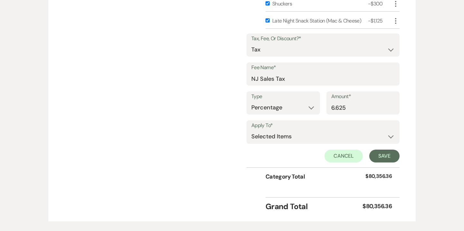
scroll to position [893, 0]
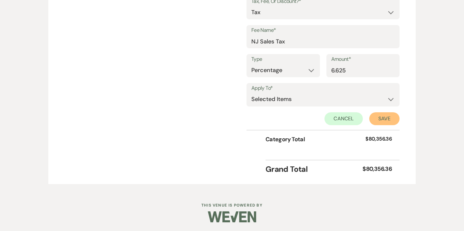
click at [388, 121] on button "Save" at bounding box center [384, 118] width 30 height 13
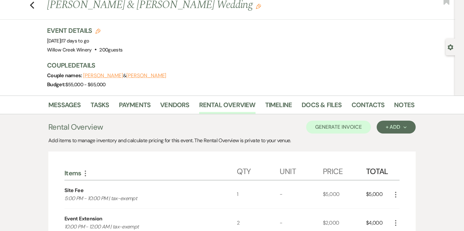
scroll to position [17, 0]
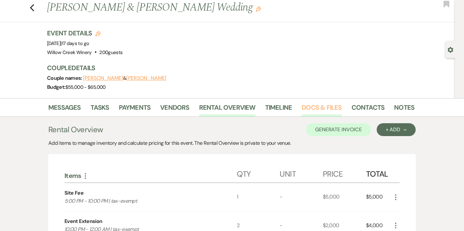
click at [327, 109] on link "Docs & Files" at bounding box center [322, 109] width 40 height 14
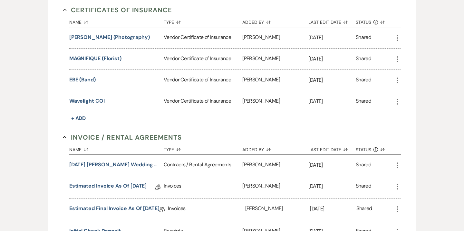
scroll to position [225, 0]
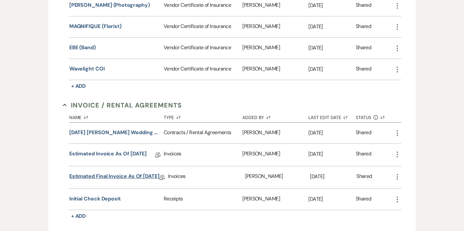
click at [136, 177] on link "Estimated Final Invoice as of [DATE]" at bounding box center [114, 178] width 90 height 10
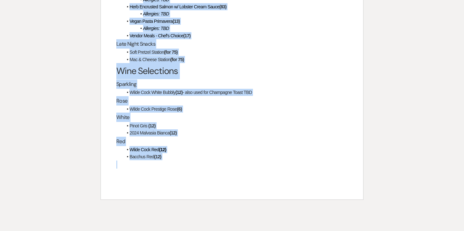
scroll to position [1389, 0]
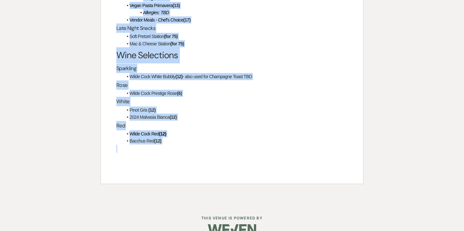
drag, startPoint x: 117, startPoint y: 154, endPoint x: 185, endPoint y: 139, distance: 69.6
copy div "Lorem Ipsumdo Sit ametc adipisc el $33,562.17 se doe te inci ut labor et "Dolor…"
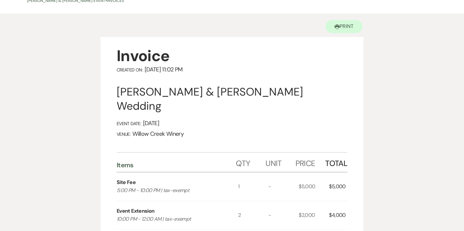
scroll to position [0, 0]
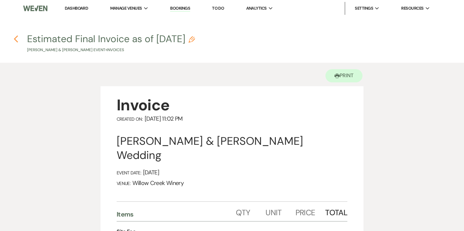
click at [16, 38] on icon "Previous" at bounding box center [16, 39] width 5 height 8
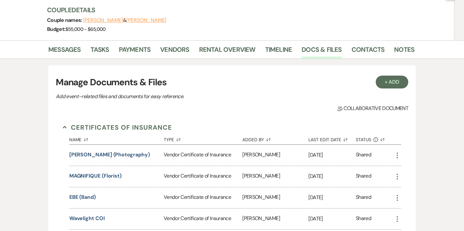
scroll to position [74, 0]
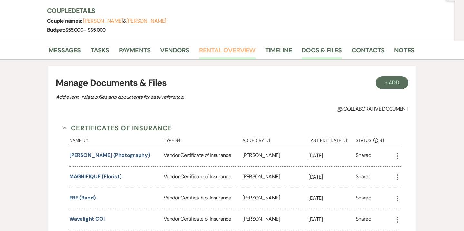
click at [224, 50] on link "Rental Overview" at bounding box center [227, 52] width 56 height 14
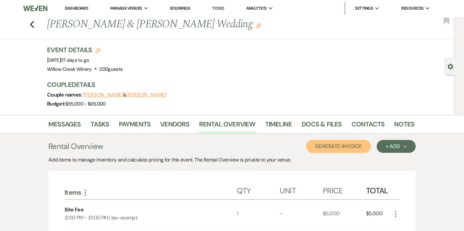
click at [335, 152] on button "Generate Invoice" at bounding box center [338, 146] width 65 height 13
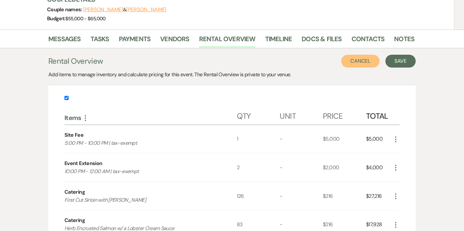
scroll to position [54, 0]
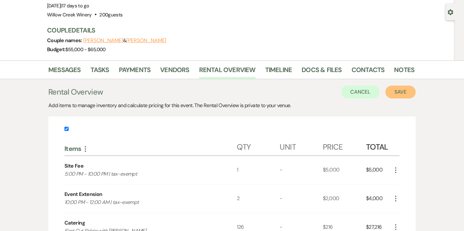
click at [400, 92] on button "Save" at bounding box center [400, 92] width 30 height 13
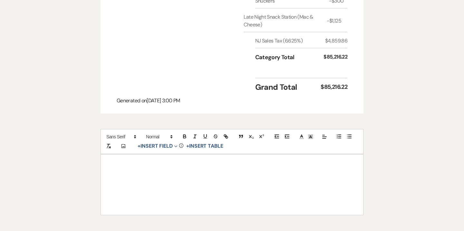
scroll to position [899, 0]
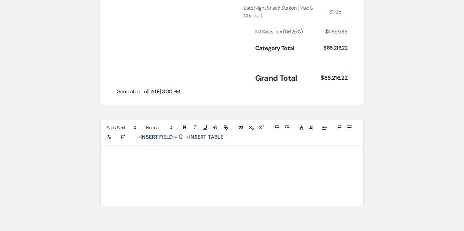
click at [283, 163] on div at bounding box center [232, 176] width 262 height 61
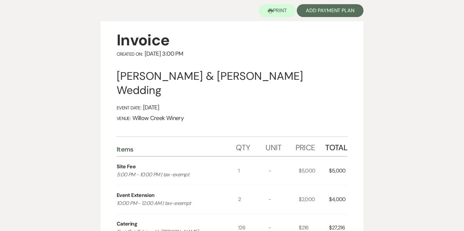
scroll to position [14, 0]
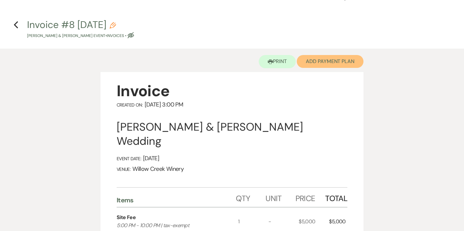
click at [332, 65] on button "Add Payment Plan" at bounding box center [330, 61] width 67 height 13
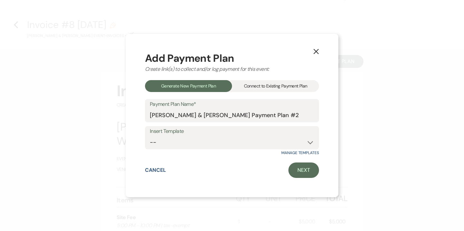
click at [299, 86] on div "Connect to Existing Payment Plan" at bounding box center [275, 86] width 87 height 12
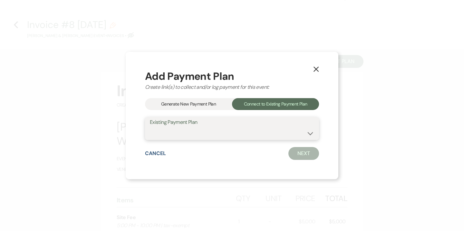
click at [232, 137] on select "[PERSON_NAME] & [PERSON_NAME] Payment Plan #1" at bounding box center [232, 133] width 164 height 13
click at [228, 135] on select "[PERSON_NAME] & [PERSON_NAME] Payment Plan #1" at bounding box center [232, 133] width 164 height 13
select select "15004"
click at [150, 127] on select "[PERSON_NAME] & [PERSON_NAME] Payment Plan #1" at bounding box center [232, 133] width 164 height 13
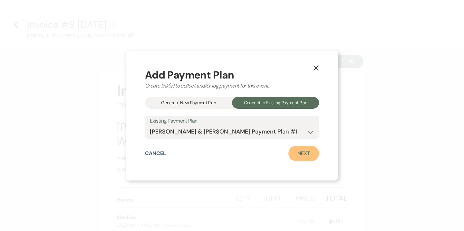
click at [301, 153] on link "Next" at bounding box center [303, 153] width 31 height 15
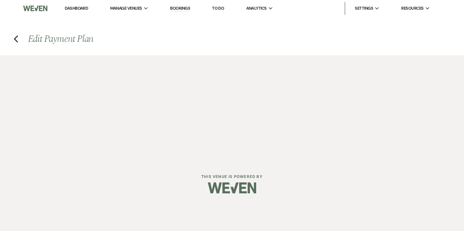
select select "28999"
select select "1"
select select "2"
select select "flat"
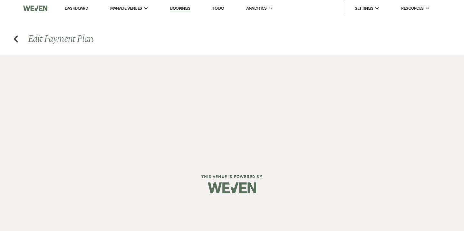
select select "false"
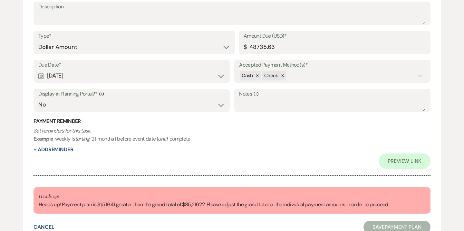
scroll to position [726, 0]
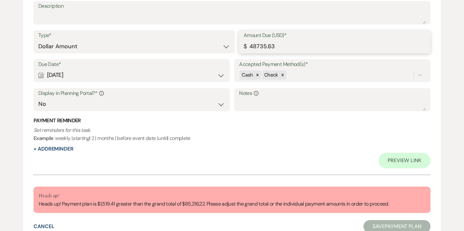
click at [261, 47] on input "48735.63" at bounding box center [335, 46] width 182 height 13
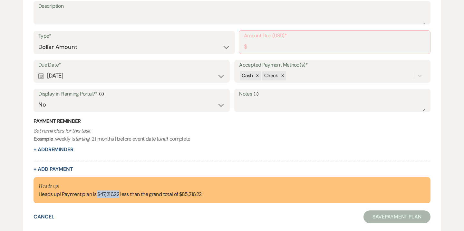
drag, startPoint x: 98, startPoint y: 192, endPoint x: 119, endPoint y: 193, distance: 20.6
click at [119, 193] on div "Heads up! Heads up! Payment plan is $47,216.22 less than the grand total of $85…" at bounding box center [121, 190] width 164 height 16
copy div "$47,216.22"
click at [288, 44] on input "Amount Due (USD)*" at bounding box center [334, 47] width 181 height 13
paste input "47216.22"
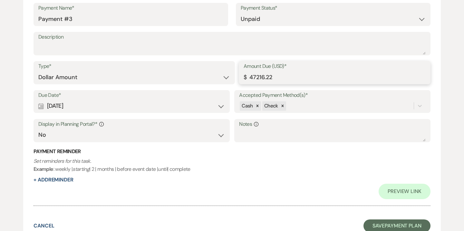
scroll to position [726, 0]
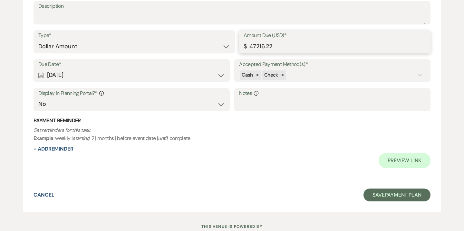
type input "47216.22"
click at [252, 157] on div "Preview Link" at bounding box center [232, 160] width 397 height 15
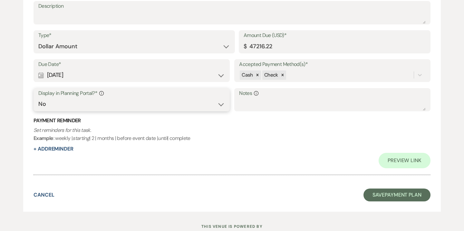
click at [195, 102] on select "Yes No" at bounding box center [131, 104] width 187 height 13
select select "true"
click at [38, 98] on select "Yes No" at bounding box center [131, 104] width 187 height 13
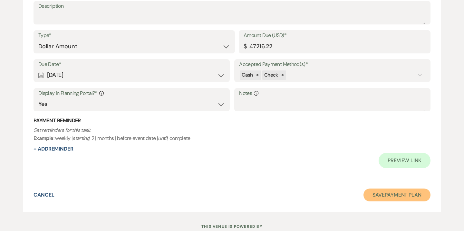
click at [386, 196] on button "Save Payment Plan" at bounding box center [396, 195] width 67 height 13
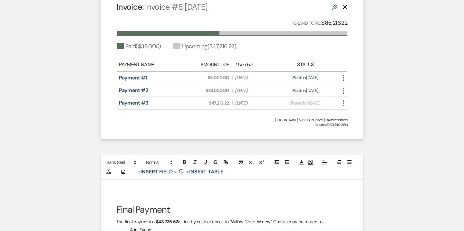
scroll to position [1034, 0]
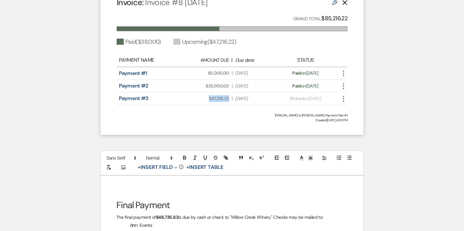
drag, startPoint x: 209, startPoint y: 83, endPoint x: 229, endPoint y: 84, distance: 20.3
click at [229, 95] on div "Amount Due: $47,216.22 | Due Date [DATE]" at bounding box center [232, 98] width 91 height 7
copy span "$47,216.22"
drag, startPoint x: 156, startPoint y: 202, endPoint x: 178, endPoint y: 201, distance: 21.6
click at [178, 215] on strong "$48,735.63" at bounding box center [167, 218] width 22 height 6
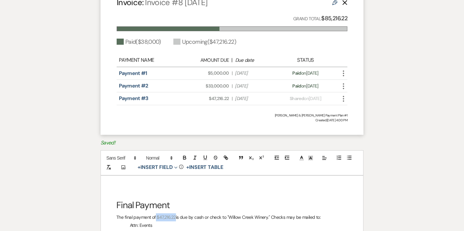
drag, startPoint x: 155, startPoint y: 203, endPoint x: 175, endPoint y: 205, distance: 20.0
click at [175, 214] on p "The final payment of $47,216.22 is due by cash or check to "Willow Creek Winery…" at bounding box center [231, 218] width 231 height 8
paste div
click at [156, 214] on p "The final payment of$47,216.22 is due by cash or check to "Willow Creek Winery.…" at bounding box center [231, 218] width 231 height 8
drag, startPoint x: 157, startPoint y: 203, endPoint x: 176, endPoint y: 202, distance: 19.4
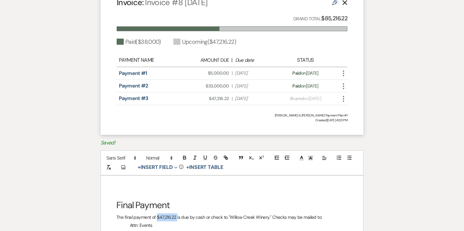
click at [176, 214] on p "The final payment of $47,216.22 is due by cash or check to "Willow Creek Winery…" at bounding box center [231, 218] width 231 height 8
click at [184, 158] on icon "button" at bounding box center [184, 159] width 3 height 2
click at [195, 214] on p "The final payment of $47,216.22 is due by cash or check to "Willow Creek Winery…" at bounding box center [231, 218] width 231 height 8
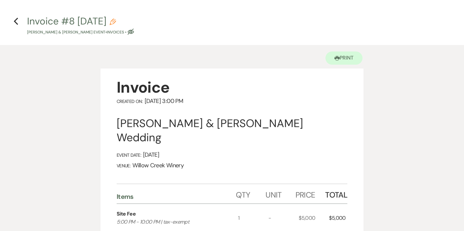
scroll to position [13, 0]
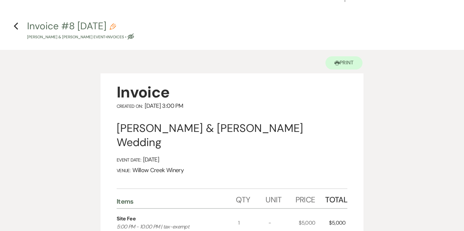
click at [116, 28] on use "button" at bounding box center [113, 27] width 6 height 6
select select "22"
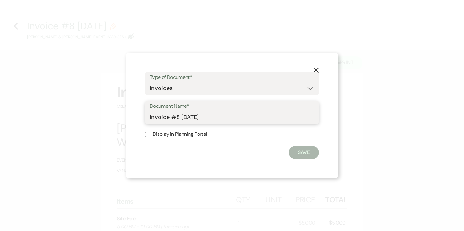
click at [150, 118] on input "Invoice #8 [DATE]" at bounding box center [232, 117] width 164 height 13
drag, startPoint x: 185, startPoint y: 119, endPoint x: 191, endPoint y: 119, distance: 6.8
click at [191, 119] on input "Final Invoice #8 [DATE]" at bounding box center [232, 117] width 164 height 13
type input "Final Invoice as of [DATE]"
click at [309, 153] on button "Save" at bounding box center [304, 152] width 30 height 13
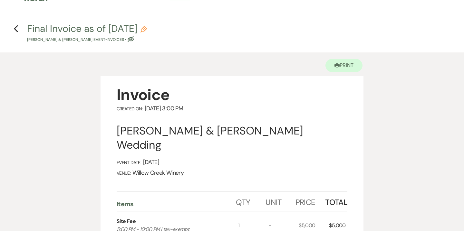
scroll to position [0, 0]
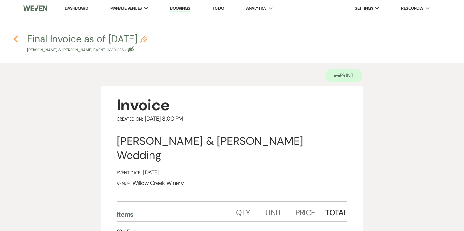
click at [16, 41] on use "button" at bounding box center [16, 38] width 4 height 7
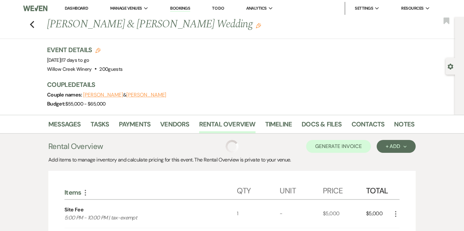
scroll to position [54, 0]
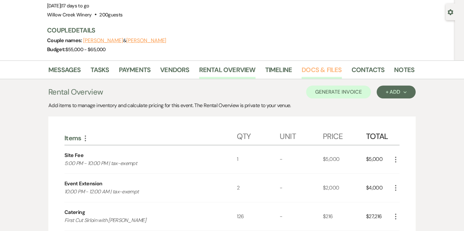
click at [315, 67] on link "Docs & Files" at bounding box center [322, 72] width 40 height 14
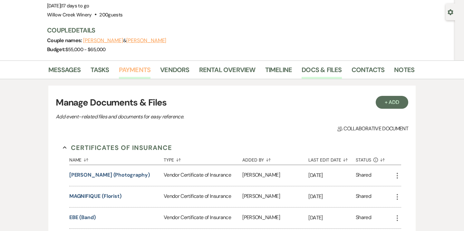
click at [135, 68] on link "Payments" at bounding box center [135, 72] width 32 height 14
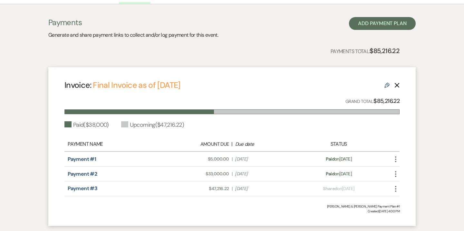
scroll to position [172, 0]
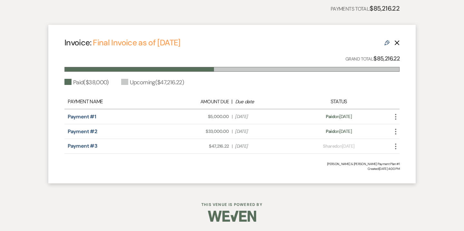
click at [394, 147] on icon "More" at bounding box center [396, 147] width 8 height 8
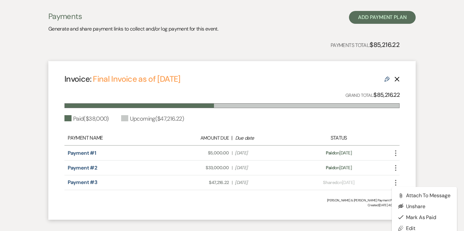
scroll to position [115, 0]
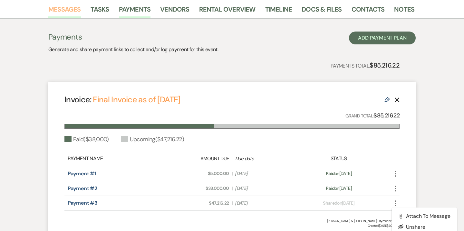
click at [57, 11] on link "Messages" at bounding box center [64, 11] width 33 height 14
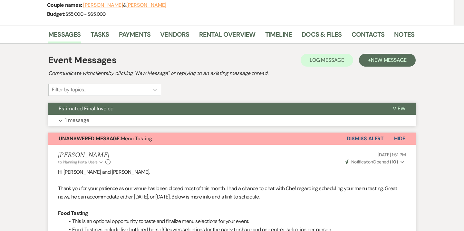
click at [98, 122] on button "Expand 1 message" at bounding box center [231, 120] width 367 height 11
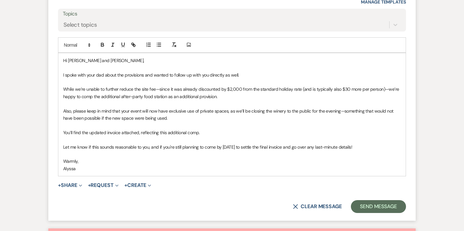
scroll to position [601, 0]
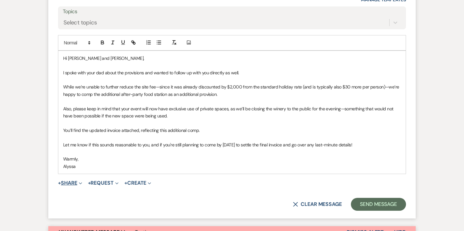
click at [75, 182] on button "+ Share Expand" at bounding box center [70, 183] width 24 height 5
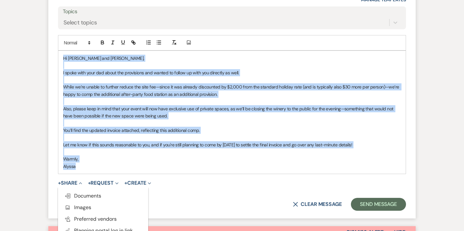
drag, startPoint x: 62, startPoint y: 58, endPoint x: 91, endPoint y: 172, distance: 117.7
click at [91, 172] on div "Hi [PERSON_NAME] and [PERSON_NAME], I spoke with your dad about the provisions …" at bounding box center [231, 112] width 347 height 123
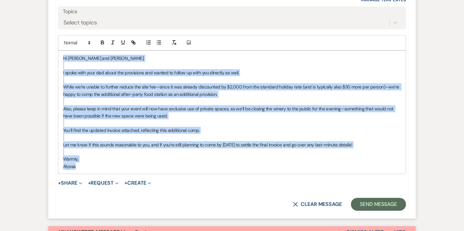
copy div "Hi [PERSON_NAME] and [PERSON_NAME], I spoke with your dad about the provisions …"
click at [80, 181] on span "Expand" at bounding box center [79, 183] width 5 height 7
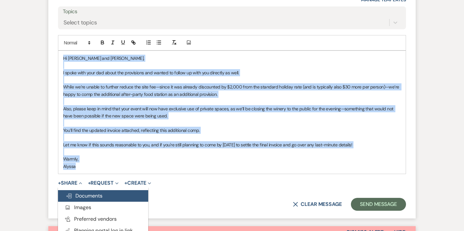
click at [89, 192] on button "Doc Upload Documents" at bounding box center [103, 196] width 90 height 12
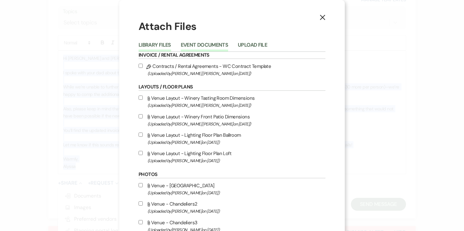
click at [199, 46] on button "Event Documents" at bounding box center [204, 47] width 47 height 9
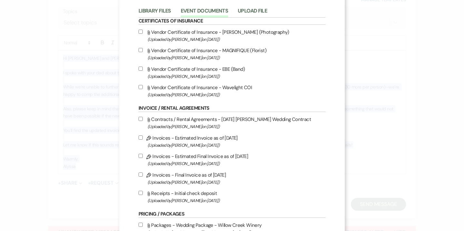
scroll to position [0, 0]
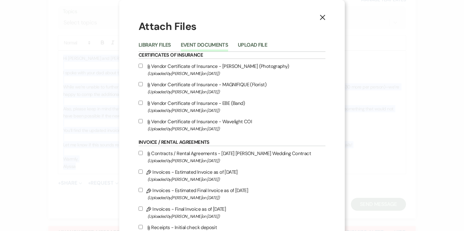
click at [325, 18] on icon "X" at bounding box center [323, 18] width 6 height 6
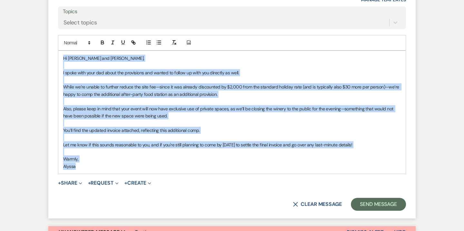
copy div "Hi [PERSON_NAME] and [PERSON_NAME], I spoke with your dad about the provisions …"
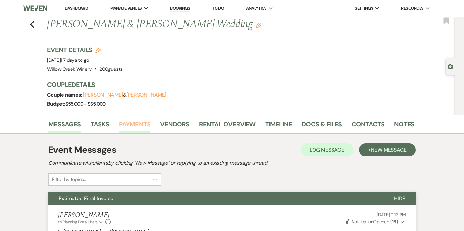
click at [139, 124] on link "Payments" at bounding box center [135, 126] width 32 height 14
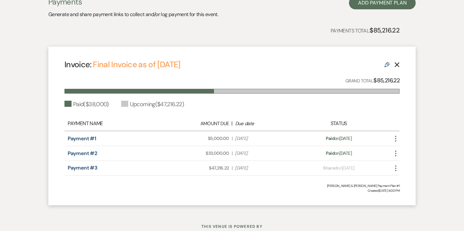
scroll to position [172, 0]
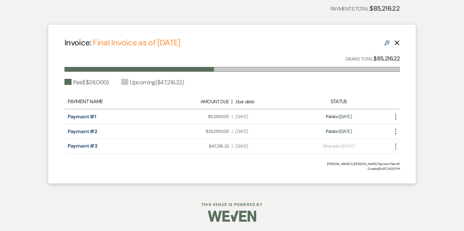
click at [399, 145] on icon "More" at bounding box center [396, 147] width 8 height 8
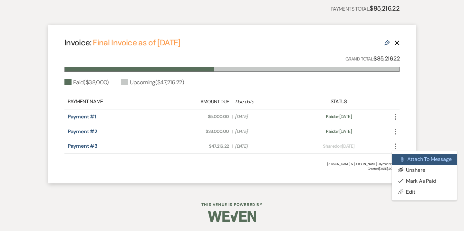
click at [414, 160] on button "Attach File Attach to Message" at bounding box center [424, 159] width 65 height 11
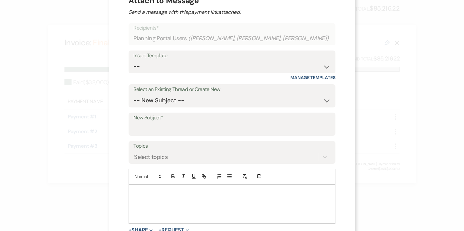
scroll to position [41, 0]
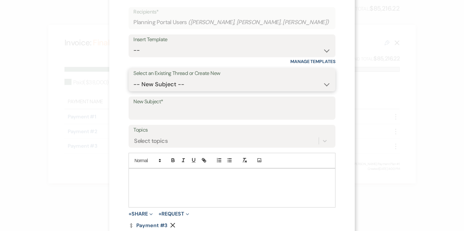
click at [180, 81] on select "-- New Subject -- Estimated Final Invoice Menu Tasting Second Deposit and Upcom…" at bounding box center [231, 84] width 197 height 13
click at [179, 47] on select "-- Weven Planning Portal Introduction (Booked Events) 6-Month Check-in Review R…" at bounding box center [231, 50] width 197 height 13
select select "3629"
click at [146, 44] on select "-- Weven Planning Portal Introduction (Booked Events) 6-Month Check-in Review R…" at bounding box center [231, 50] width 197 height 13
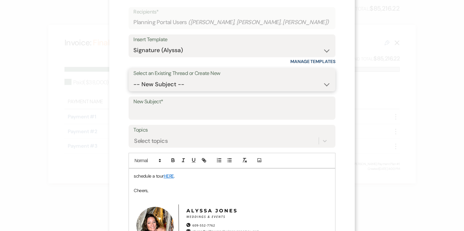
click at [181, 87] on select "-- New Subject -- Estimated Final Invoice Menu Tasting Second Deposit and Upcom…" at bounding box center [231, 84] width 197 height 13
select select "464126"
click at [146, 78] on select "-- New Subject -- Estimated Final Invoice Menu Tasting Second Deposit and Upcom…" at bounding box center [231, 84] width 197 height 13
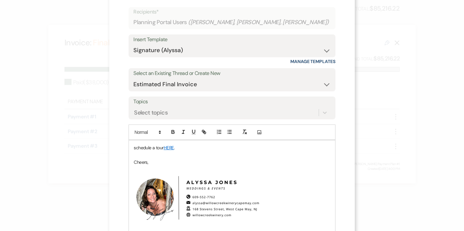
click at [167, 149] on p "schedule a tour HERE ." at bounding box center [232, 147] width 197 height 7
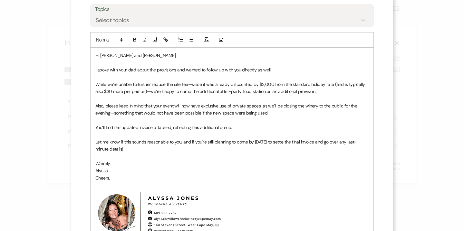
scroll to position [137, 0]
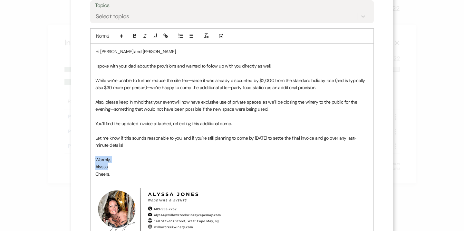
drag, startPoint x: 110, startPoint y: 167, endPoint x: 93, endPoint y: 160, distance: 18.1
click at [93, 160] on div "Hi [PERSON_NAME] and [PERSON_NAME], I spoke with your dad about the provisions …" at bounding box center [232, 148] width 283 height 209
click at [118, 175] on p "Cheers," at bounding box center [231, 174] width 273 height 7
drag, startPoint x: 113, startPoint y: 176, endPoint x: 93, endPoint y: 168, distance: 20.9
click at [93, 168] on div "Hi [PERSON_NAME] and [PERSON_NAME], I spoke with your dad about the provisions …" at bounding box center [232, 148] width 283 height 209
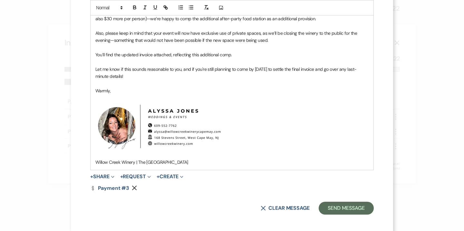
scroll to position [208, 0]
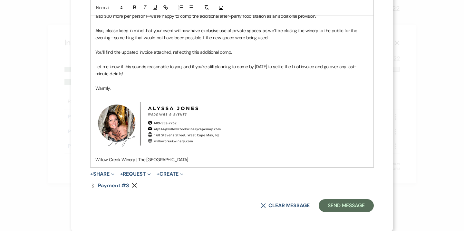
click at [110, 175] on button "+ Share Expand" at bounding box center [102, 174] width 24 height 5
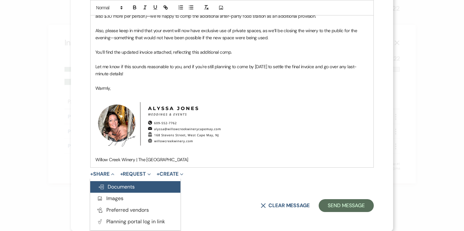
click at [118, 186] on span "Doc Upload Documents" at bounding box center [116, 187] width 37 height 7
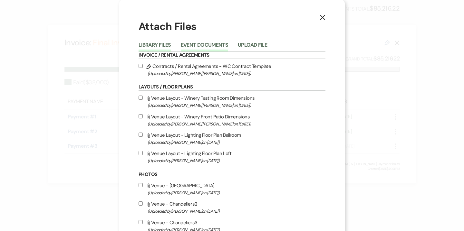
click at [202, 43] on button "Event Documents" at bounding box center [204, 47] width 47 height 9
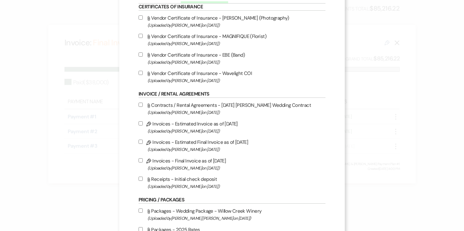
scroll to position [48, 0]
click at [189, 167] on span "(Uploaded by [PERSON_NAME] on [DATE] )" at bounding box center [237, 168] width 178 height 7
click at [143, 163] on input "Pencil Invoices - Final Invoice as of [DATE] (Uploaded by [PERSON_NAME] on [DAT…" at bounding box center [141, 161] width 4 height 4
checkbox input "true"
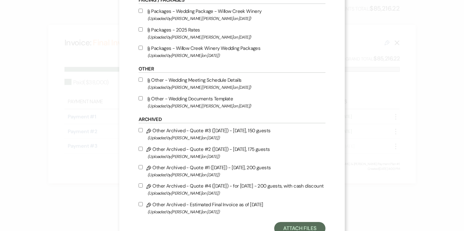
scroll to position [275, 0]
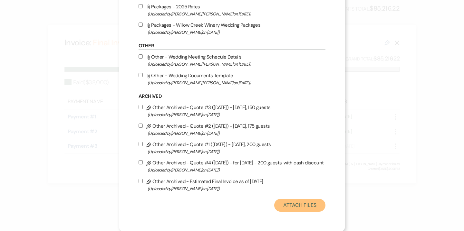
click at [308, 204] on button "Attach Files" at bounding box center [299, 205] width 51 height 13
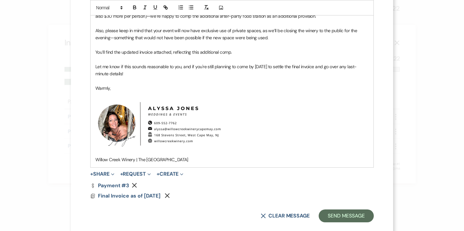
scroll to position [219, 0]
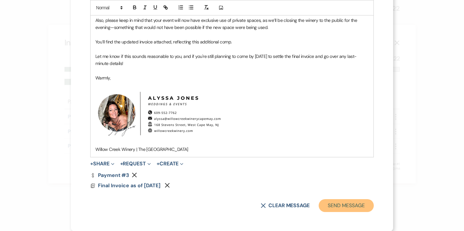
click at [343, 202] on button "Send Message" at bounding box center [346, 205] width 55 height 13
